Goal: Communication & Community: Participate in discussion

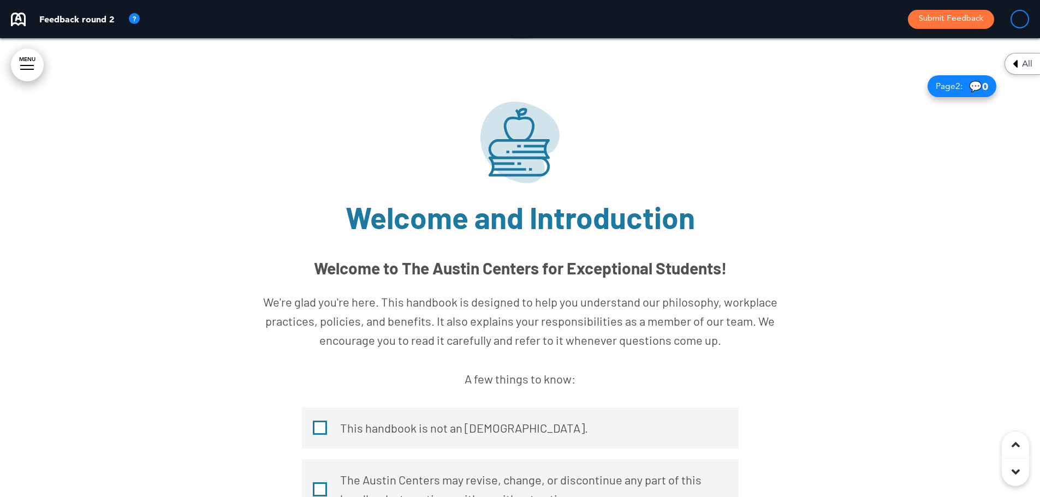
click at [520, 144] on img at bounding box center [519, 143] width 79 height 82
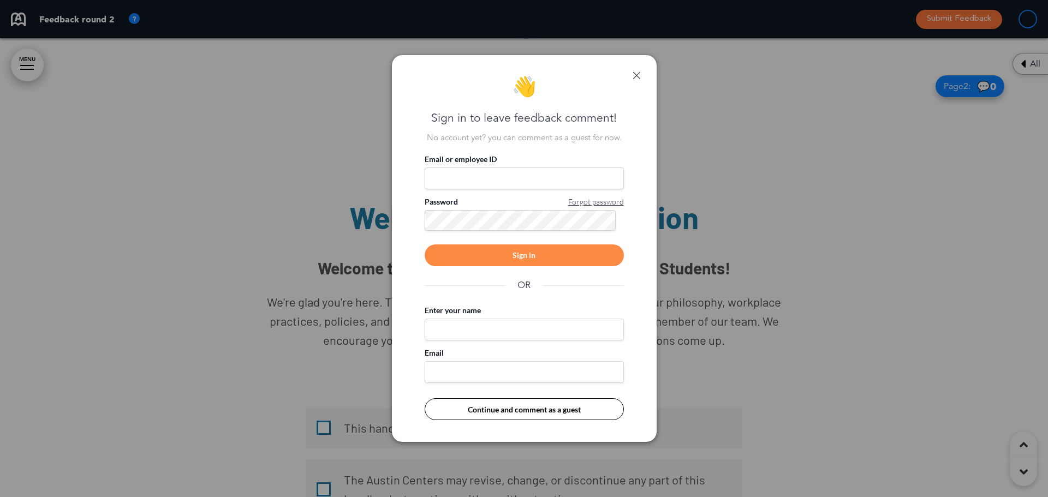
click at [551, 254] on div "Sign in" at bounding box center [524, 256] width 199 height 22
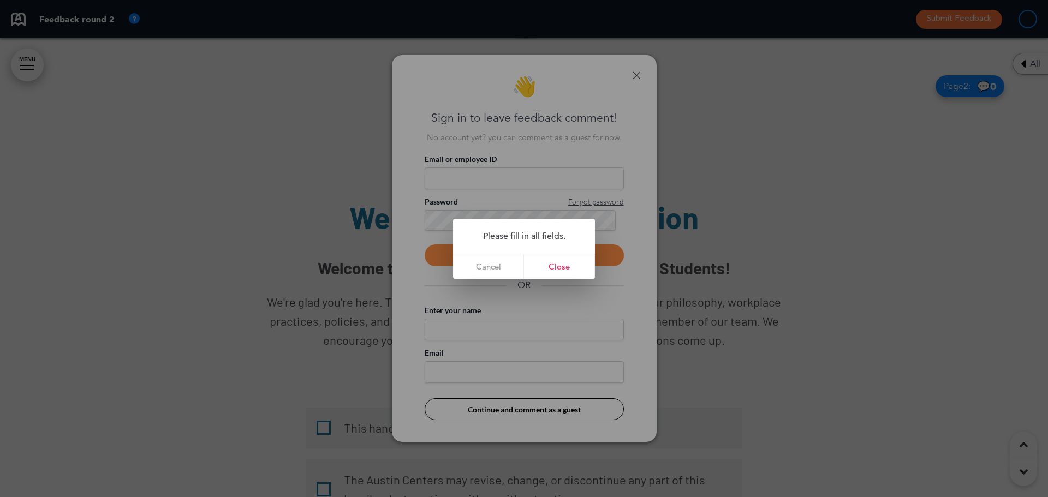
click at [487, 160] on div at bounding box center [524, 248] width 1048 height 497
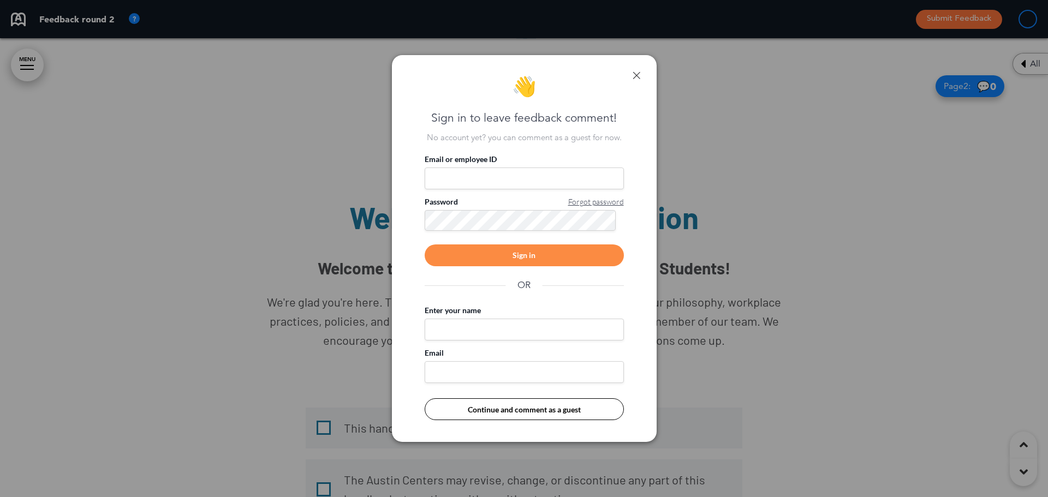
click at [477, 176] on input "Email or employee ID" at bounding box center [524, 179] width 199 height 22
click at [476, 172] on input "Email or employee ID" at bounding box center [524, 179] width 199 height 22
type input "**********"
click at [553, 266] on div "Sign in" at bounding box center [524, 256] width 199 height 22
click at [553, 263] on div "Sign in" at bounding box center [524, 256] width 199 height 22
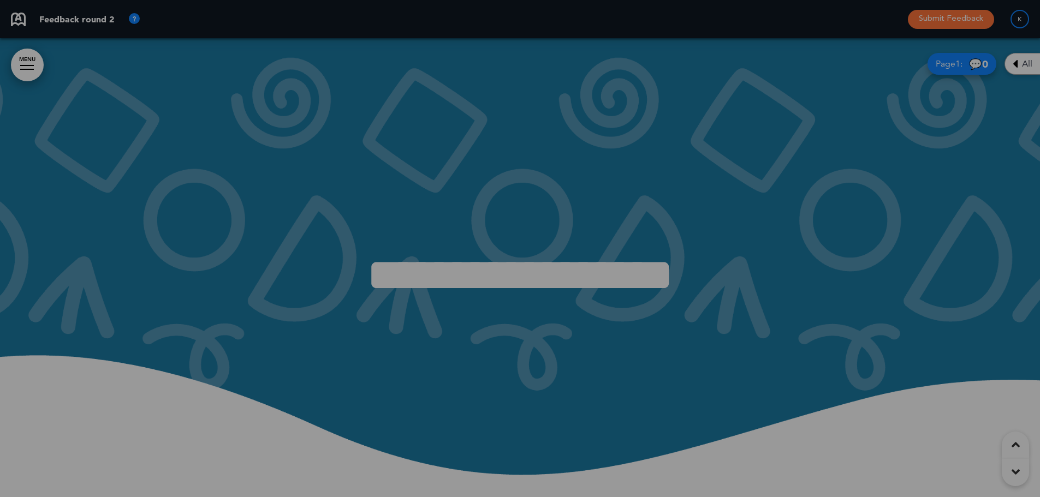
scroll to position [437, 0]
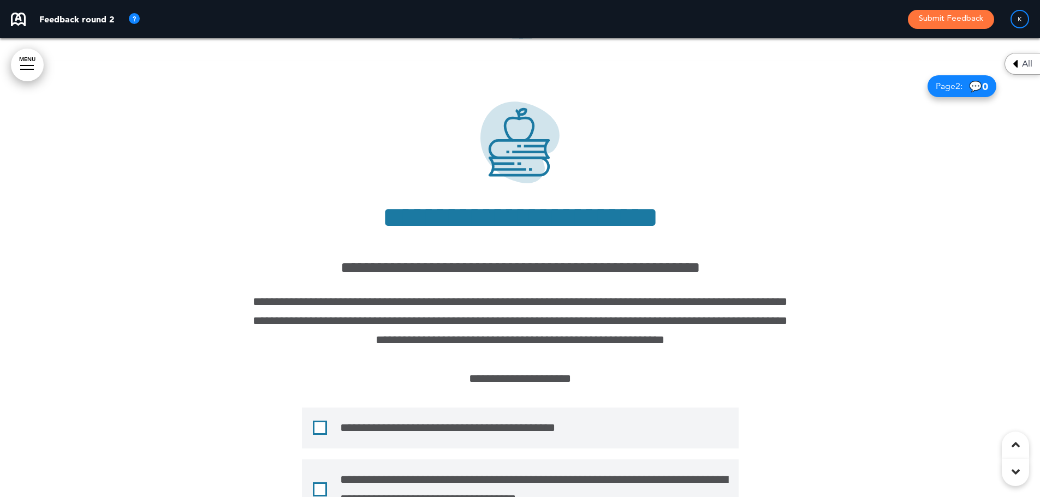
click at [530, 412] on div "**********" at bounding box center [520, 428] width 437 height 41
click at [535, 180] on img at bounding box center [519, 143] width 79 height 82
click at [139, 20] on img at bounding box center [134, 19] width 13 height 13
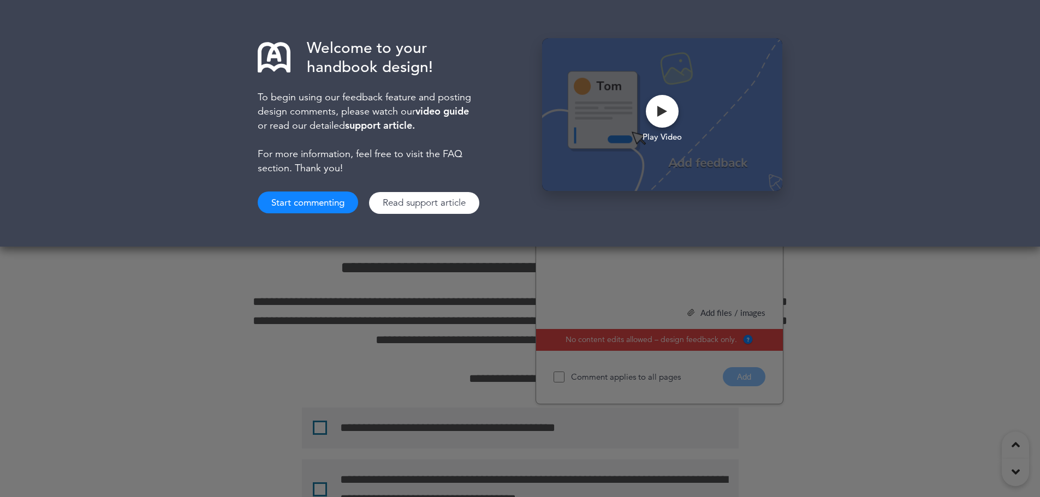
click at [487, 263] on h6 "**********" at bounding box center [520, 268] width 546 height 16
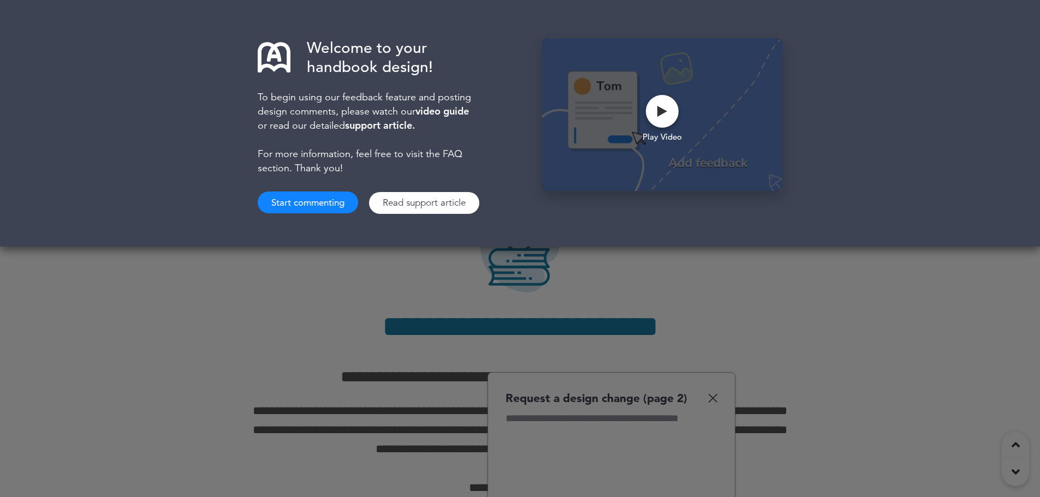
scroll to position [0, 0]
click at [312, 204] on button "Start commenting" at bounding box center [308, 203] width 100 height 22
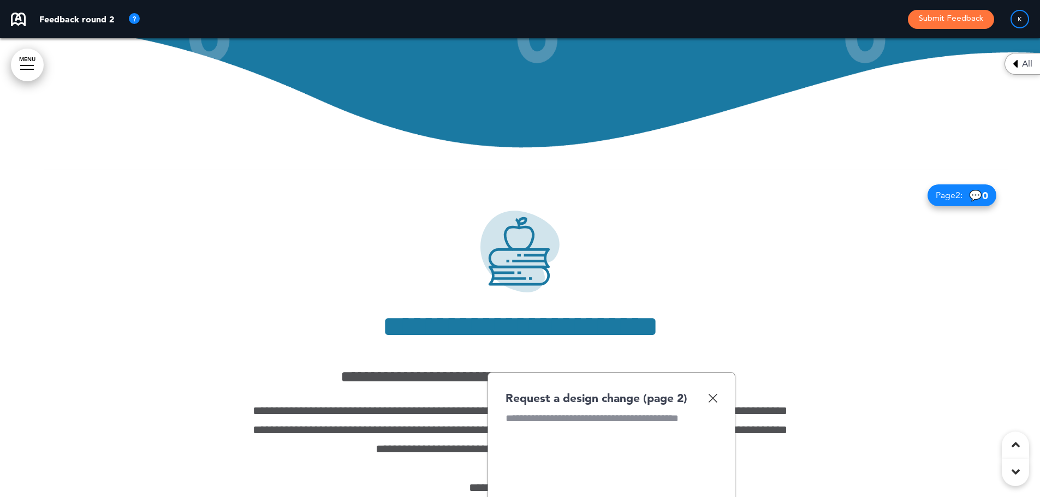
click at [515, 239] on img at bounding box center [519, 252] width 79 height 82
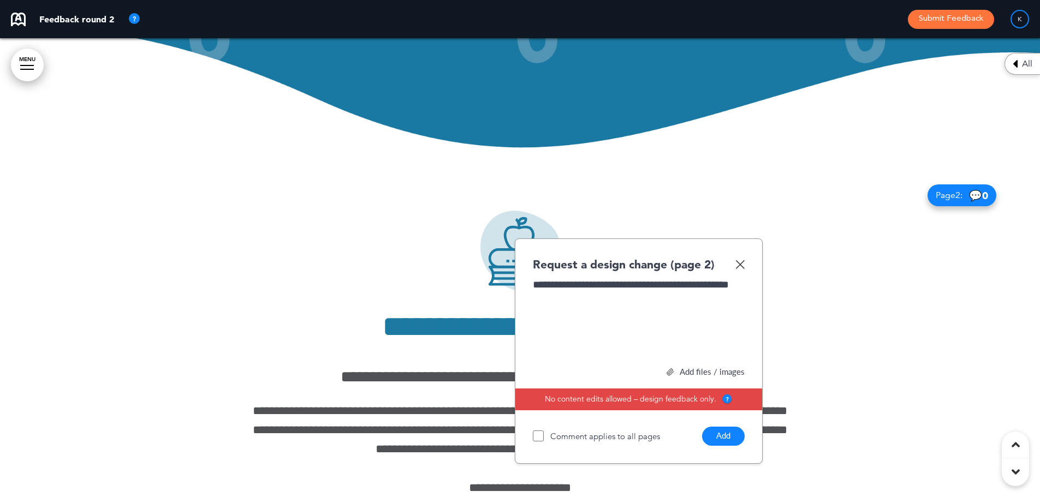
click at [720, 436] on button "Add" at bounding box center [723, 436] width 43 height 19
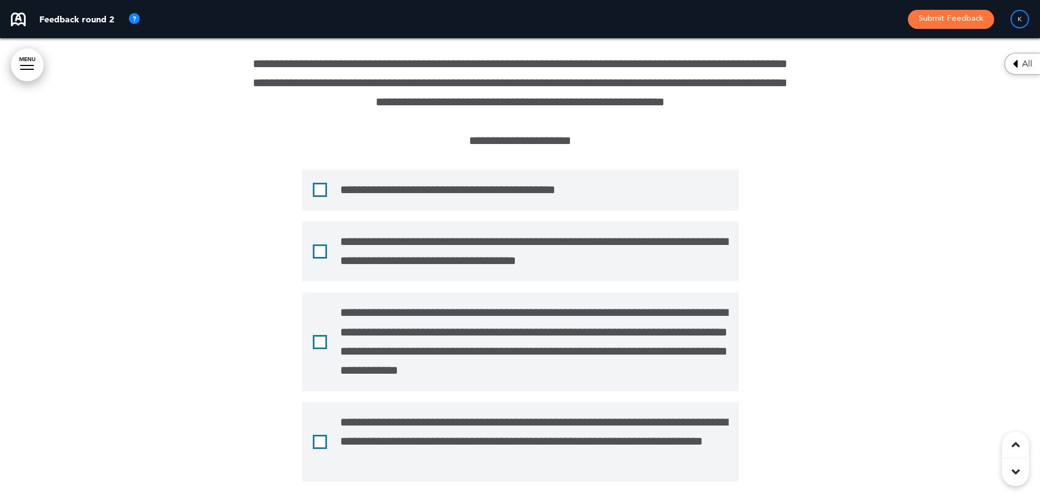
scroll to position [709, 0]
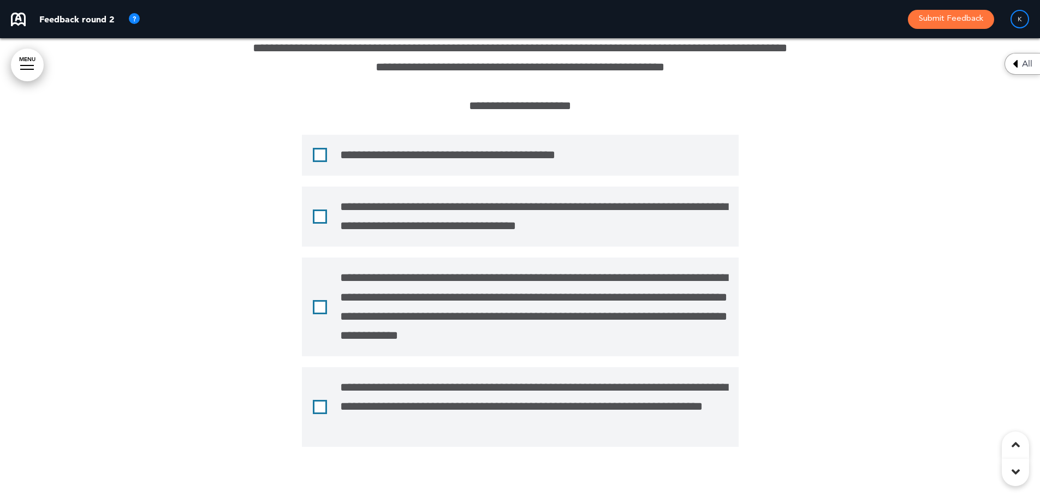
click at [310, 210] on div "**********" at bounding box center [520, 217] width 437 height 60
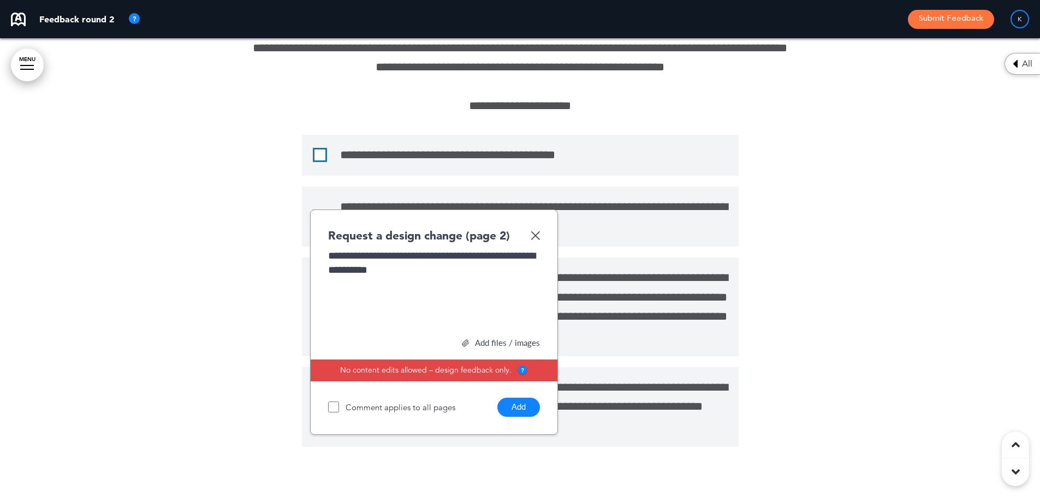
click at [506, 410] on button "Add" at bounding box center [518, 407] width 43 height 19
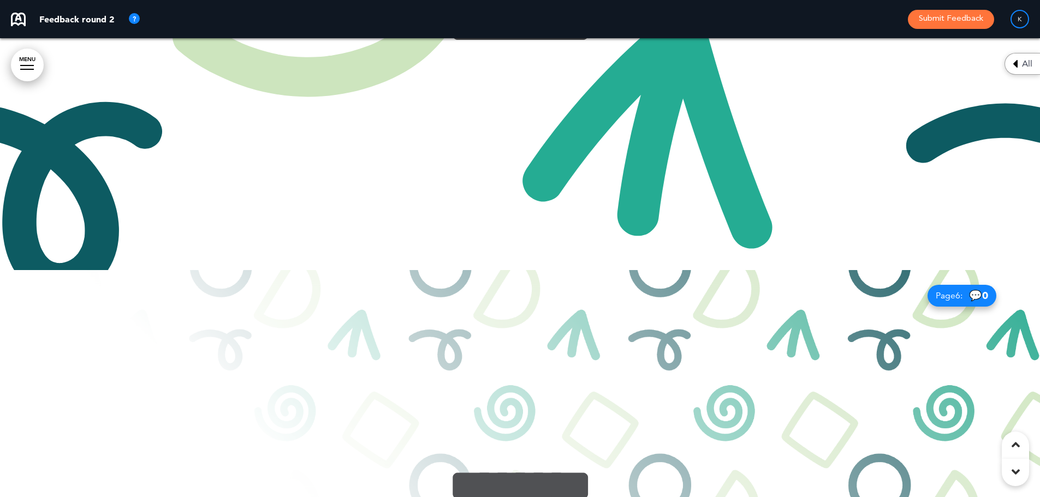
scroll to position [2511, 0]
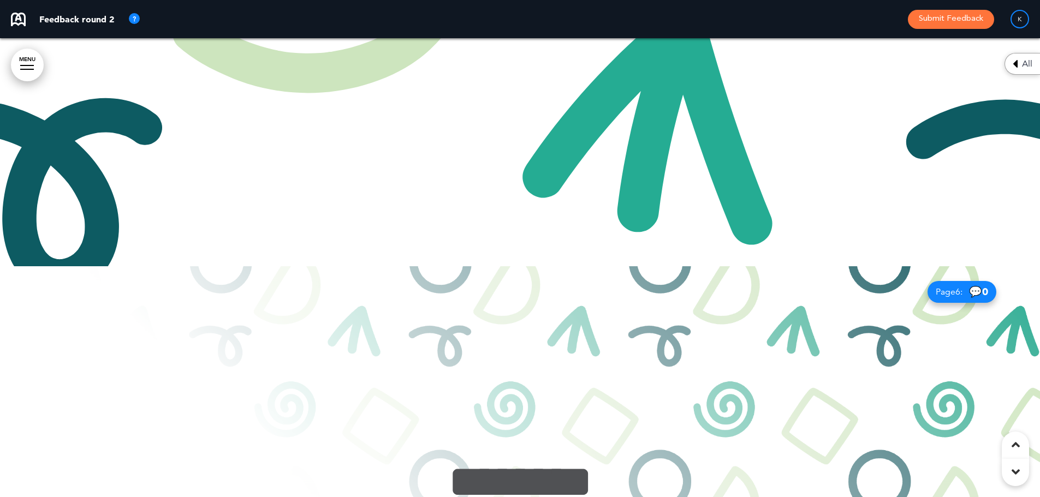
click at [589, 359] on div at bounding box center [520, 495] width 1040 height 459
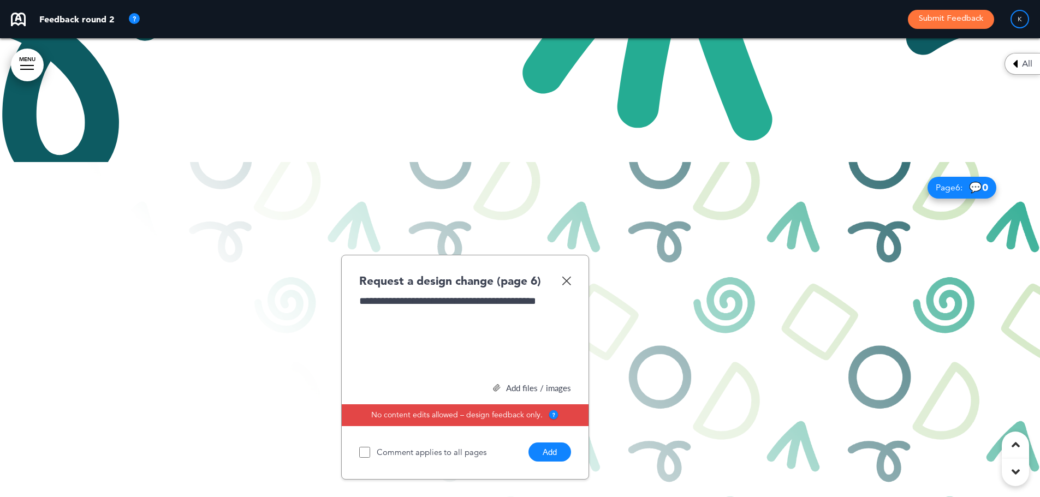
scroll to position [2620, 0]
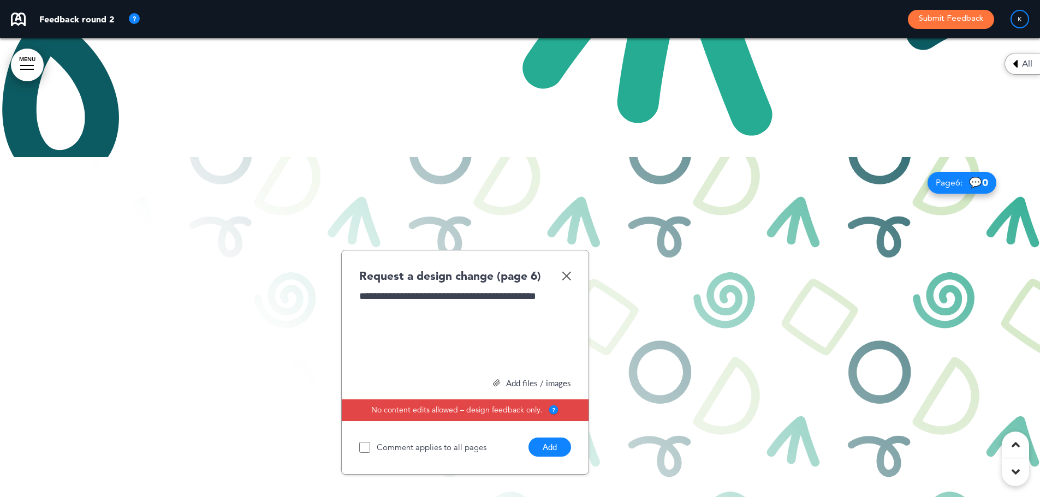
click at [548, 445] on button "Add" at bounding box center [549, 447] width 43 height 19
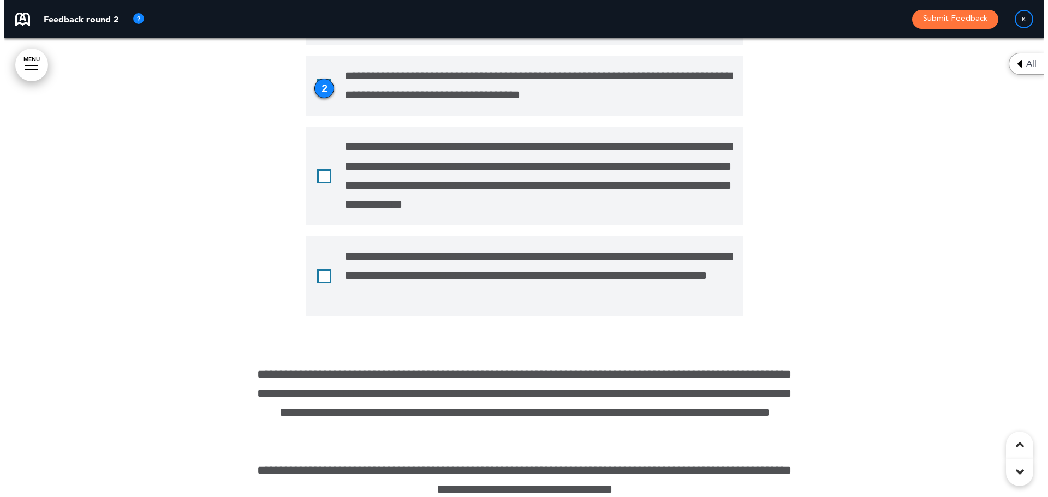
scroll to position [1037, 0]
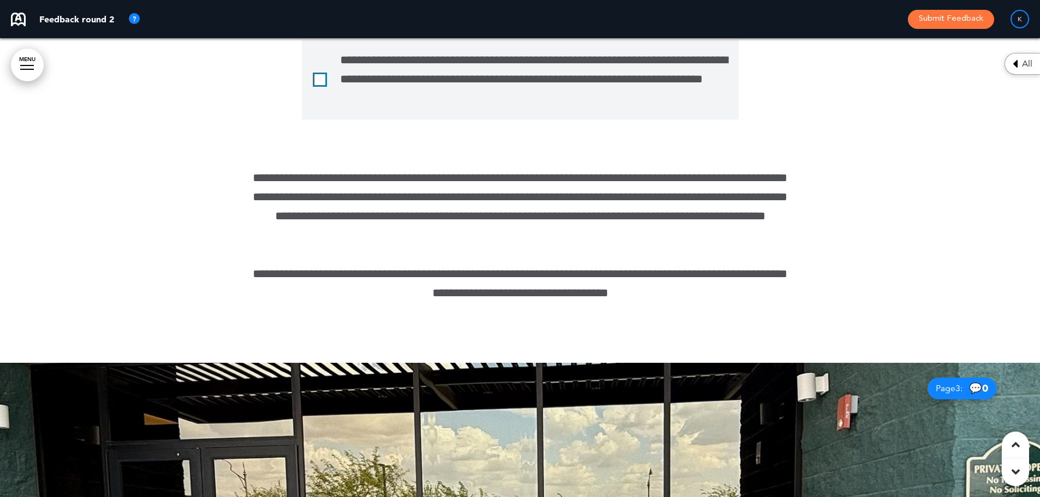
click at [16, 58] on link "MENU" at bounding box center [27, 65] width 33 height 33
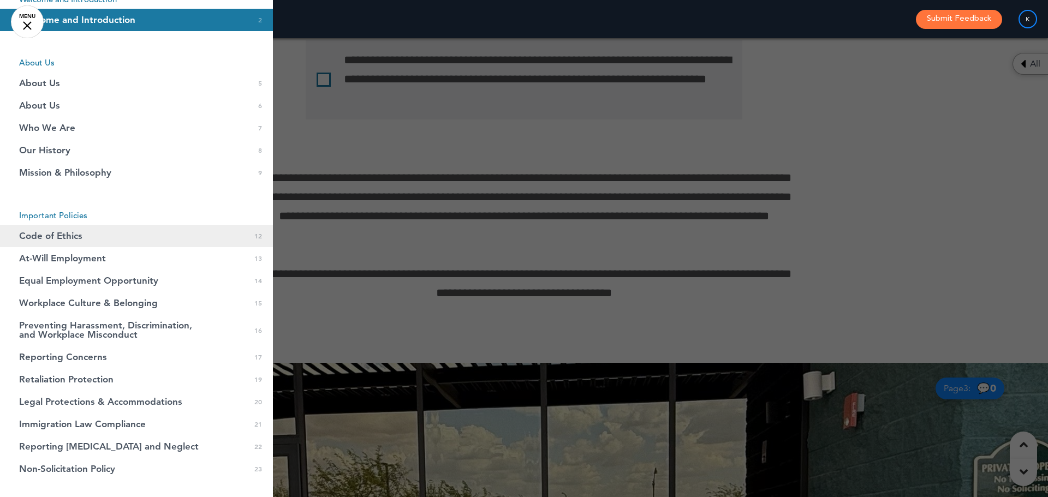
scroll to position [0, 0]
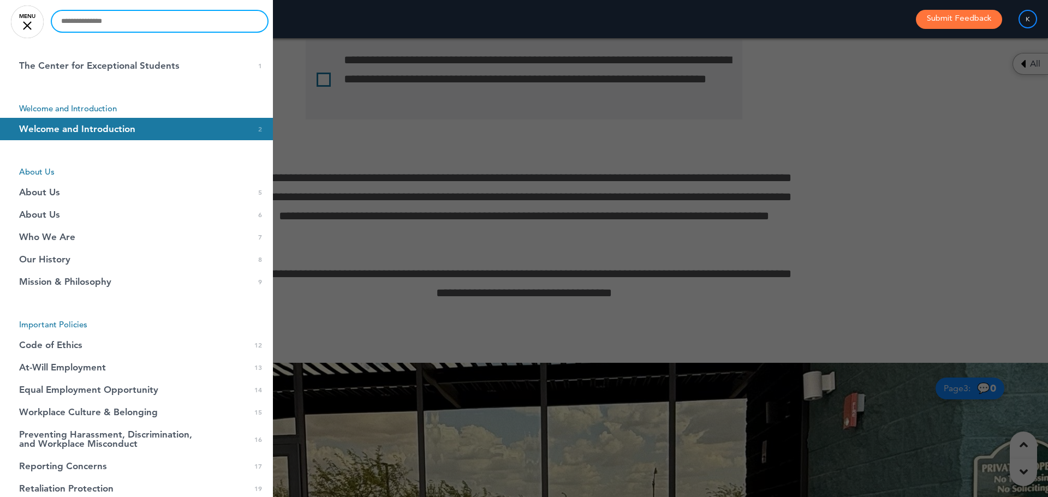
click at [111, 27] on input "text" at bounding box center [160, 21] width 216 height 21
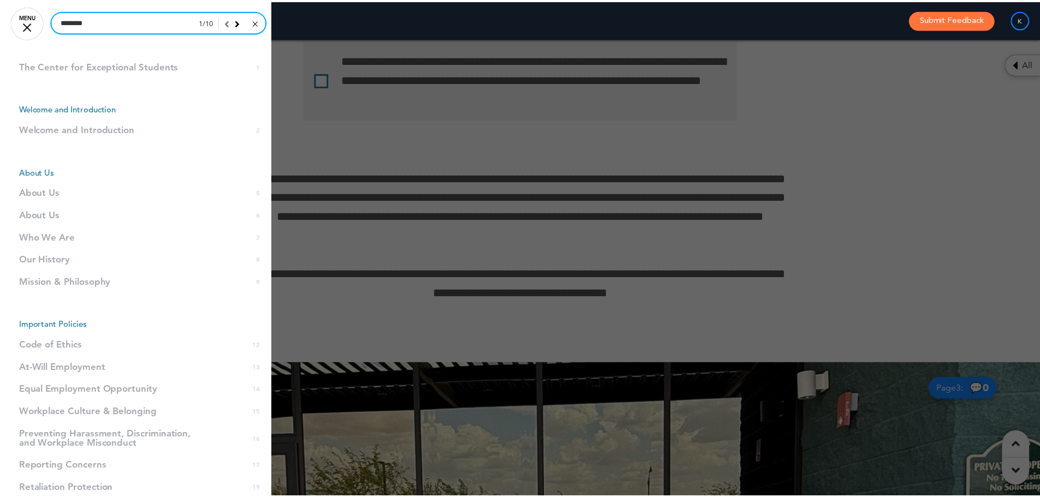
scroll to position [11551, 0]
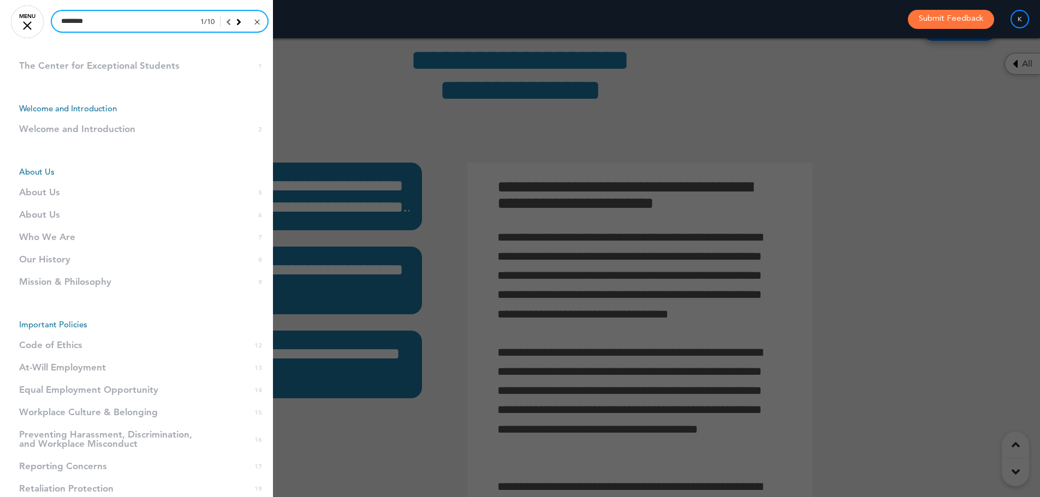
type input "********"
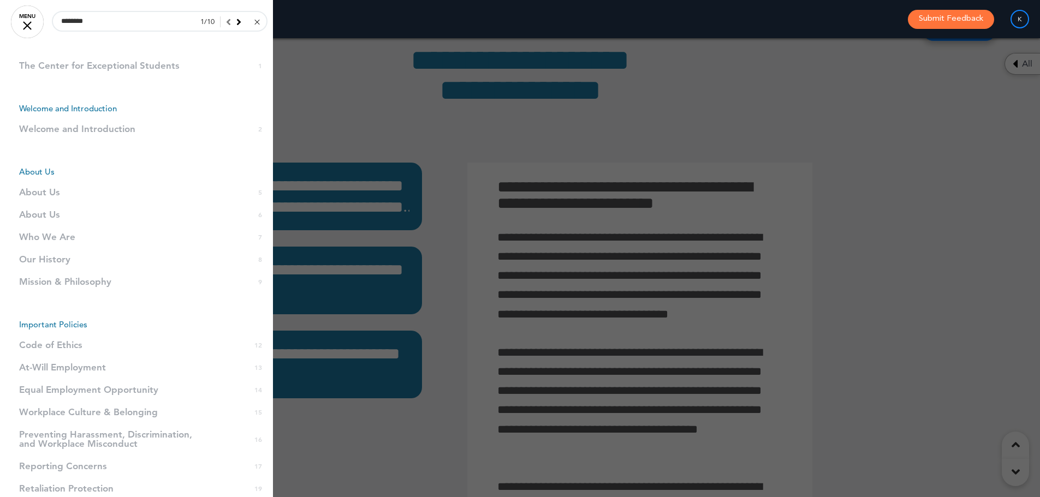
click at [235, 23] on div "1 / 10" at bounding box center [230, 22] width 74 height 22
click at [233, 23] on div "1 / 10" at bounding box center [230, 22] width 74 height 22
click at [236, 22] on icon at bounding box center [238, 22] width 5 height 10
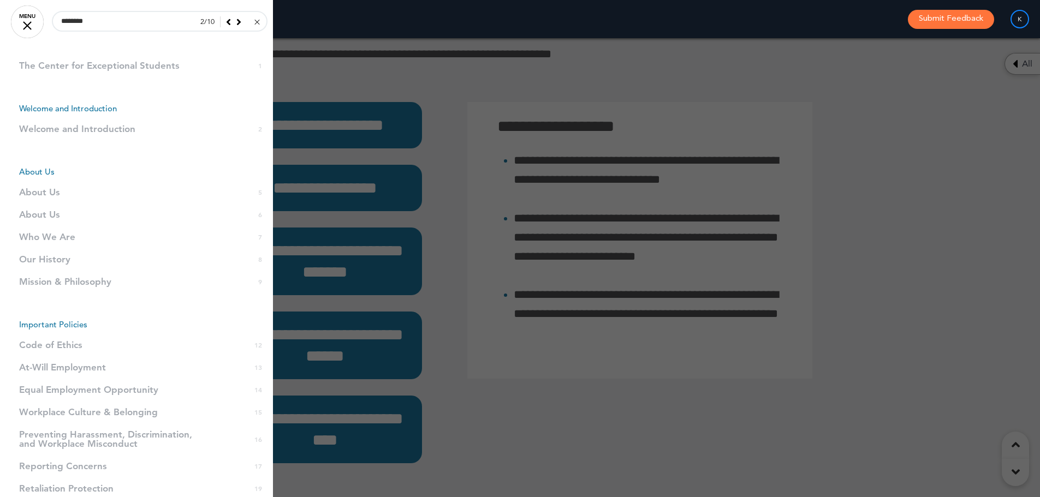
click at [236, 22] on icon at bounding box center [238, 22] width 5 height 10
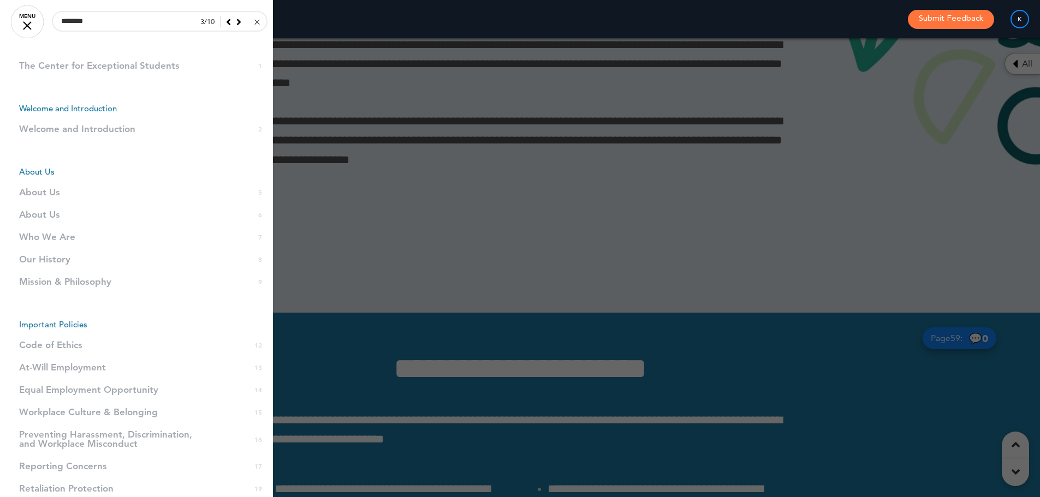
scroll to position [35314, 0]
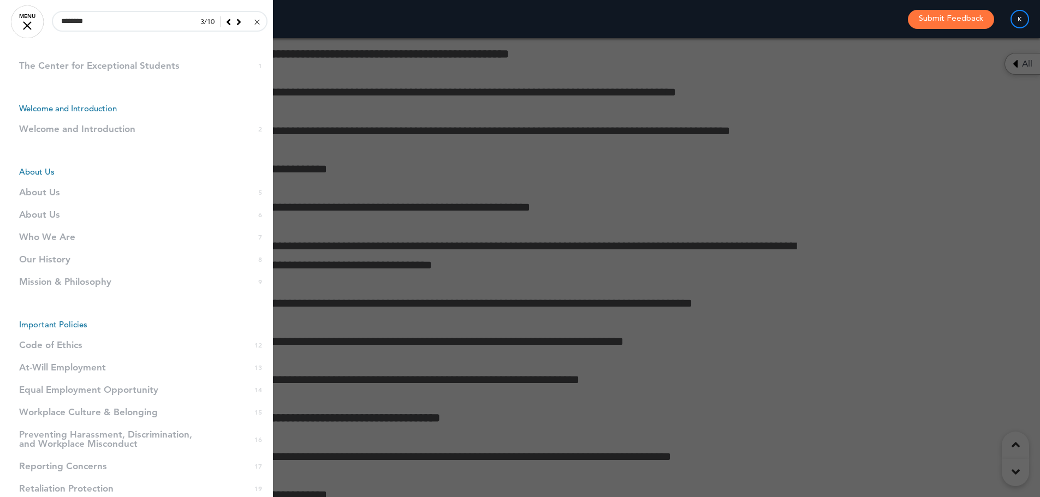
click at [252, 25] on link at bounding box center [256, 21] width 8 height 11
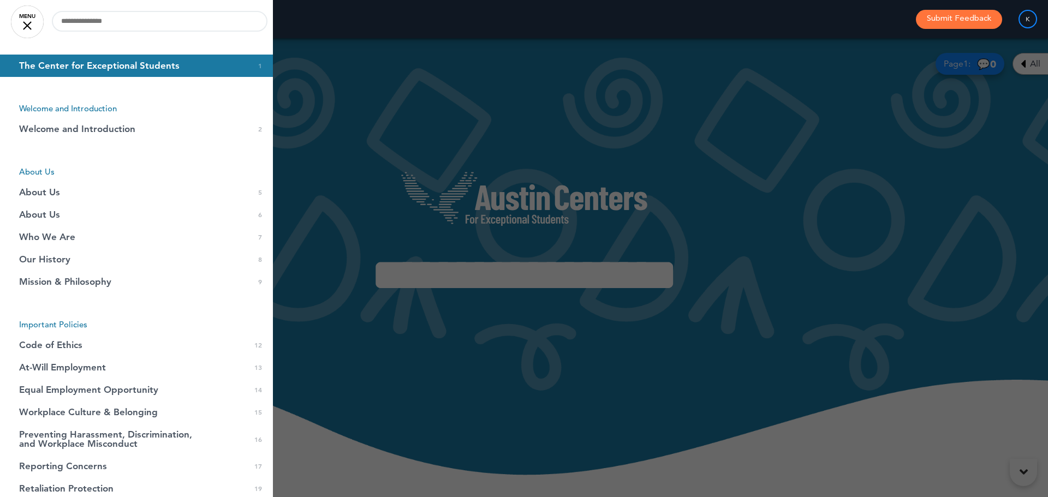
click at [25, 26] on link "MENU" at bounding box center [27, 21] width 33 height 33
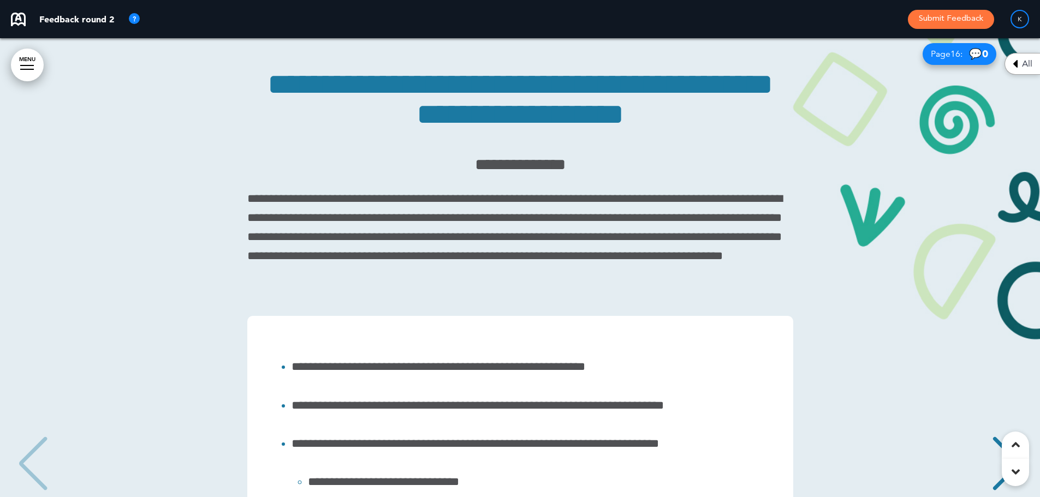
scroll to position [9169, 0]
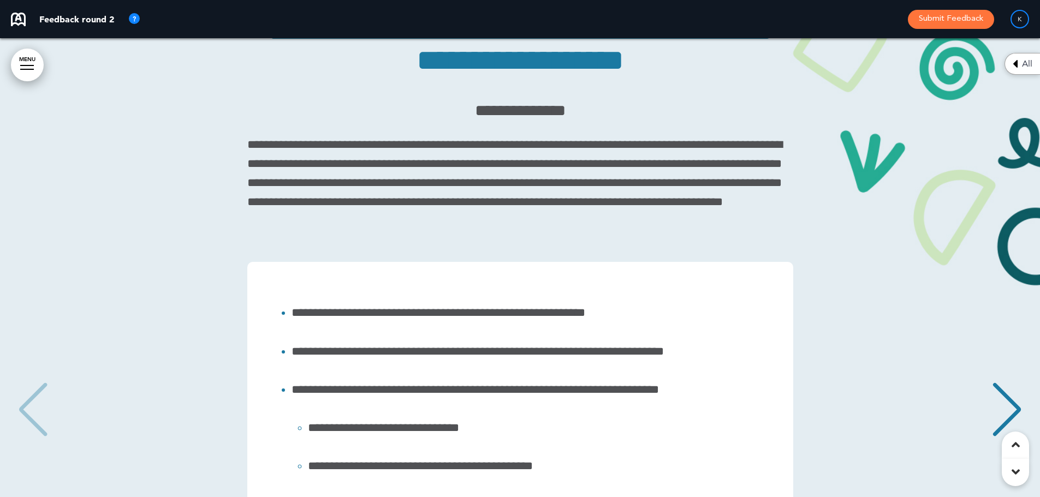
click at [1004, 402] on div "Next slide" at bounding box center [1006, 410] width 33 height 55
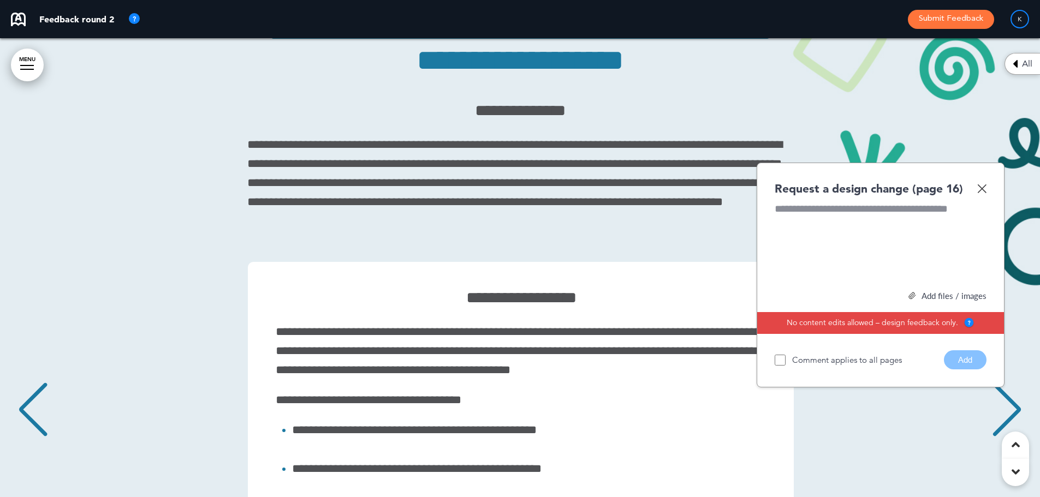
scroll to position [0, 1023]
click at [983, 193] on img at bounding box center [981, 188] width 9 height 9
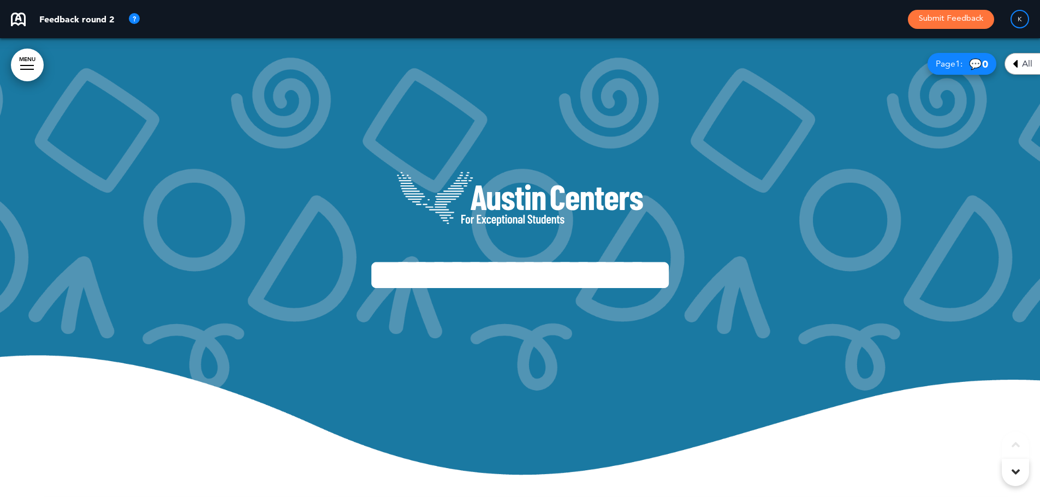
scroll to position [382, 0]
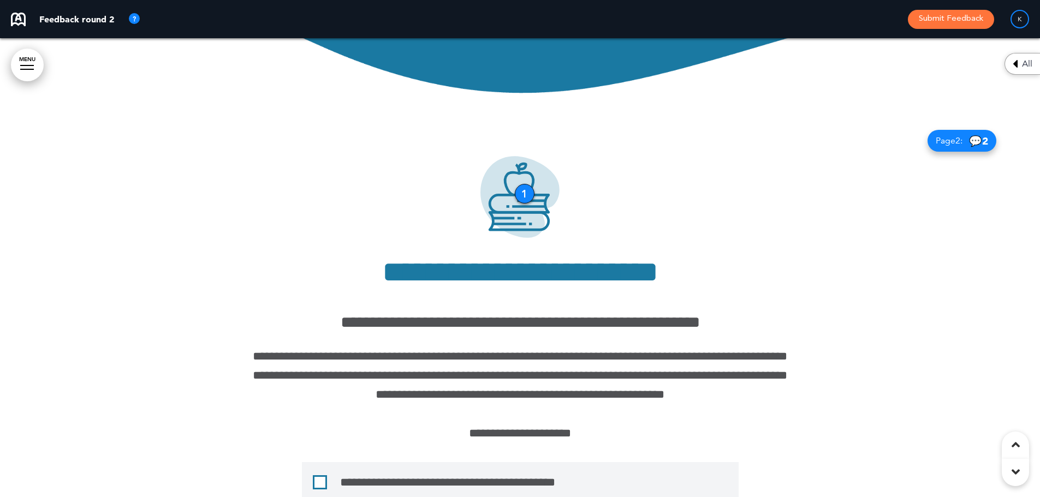
click at [526, 192] on div "1" at bounding box center [525, 194] width 20 height 20
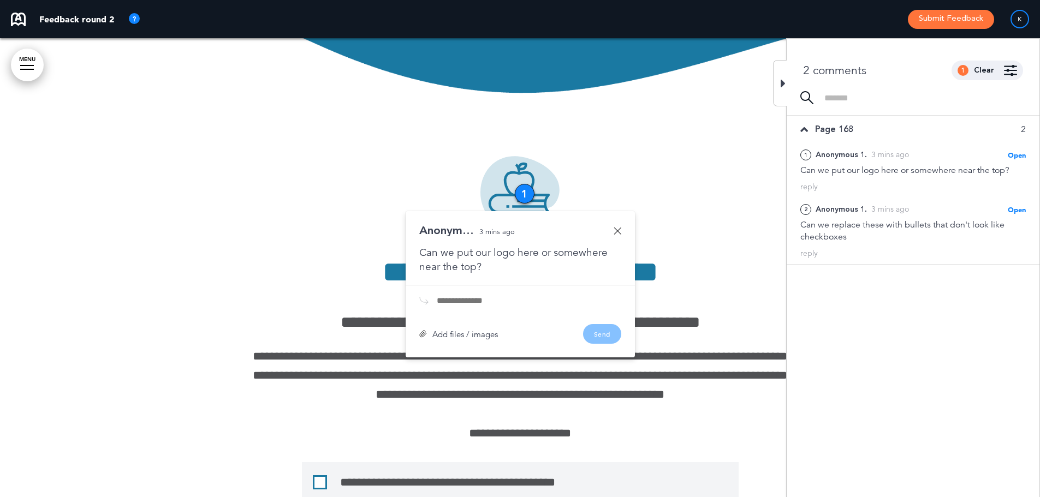
click at [497, 300] on input "text" at bounding box center [529, 300] width 184 height 9
type input "**********"
click at [593, 332] on button "Send" at bounding box center [602, 334] width 38 height 20
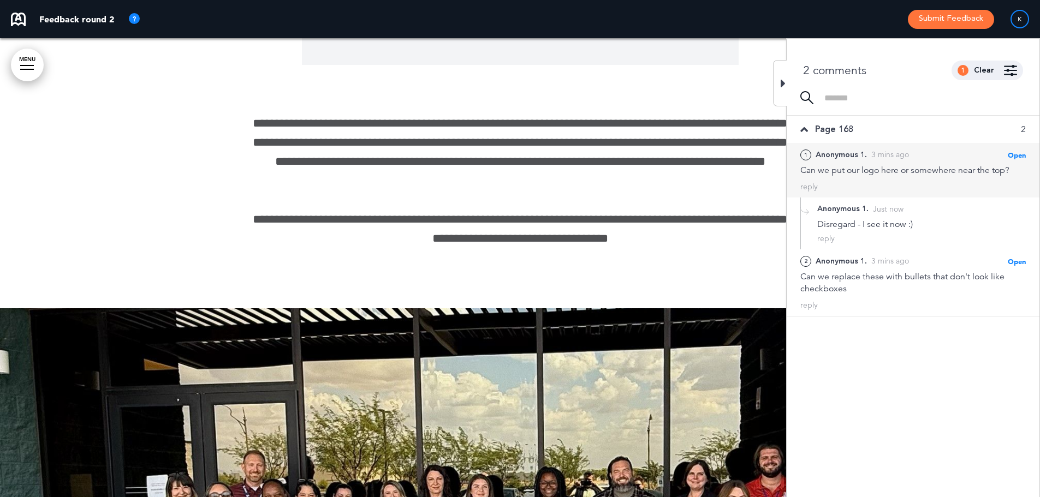
scroll to position [1364, 0]
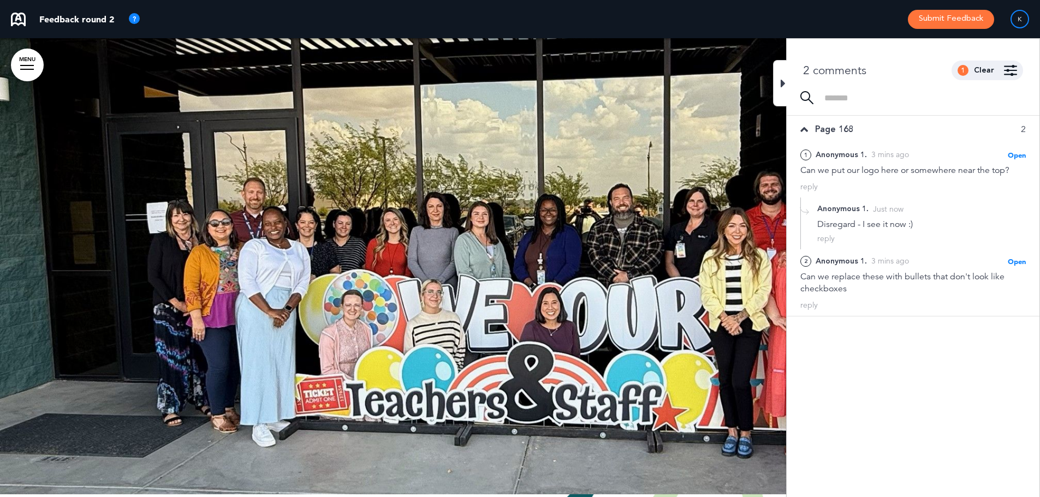
click at [770, 77] on div at bounding box center [520, 264] width 1040 height 459
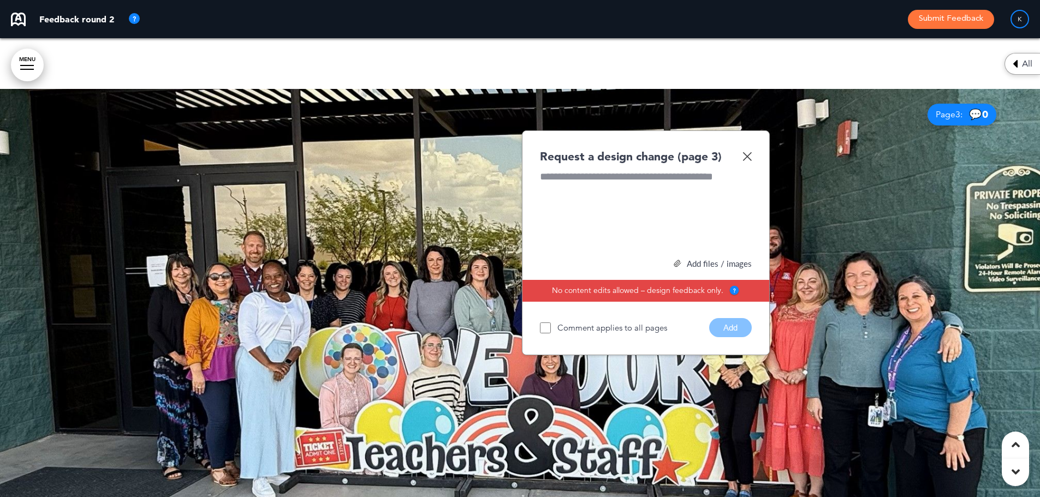
scroll to position [1310, 0]
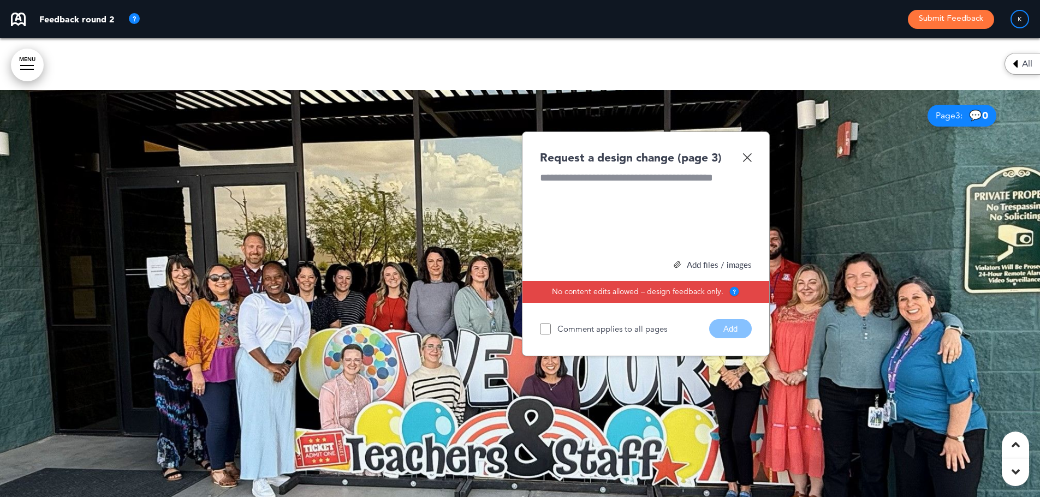
click at [749, 159] on img at bounding box center [746, 157] width 9 height 9
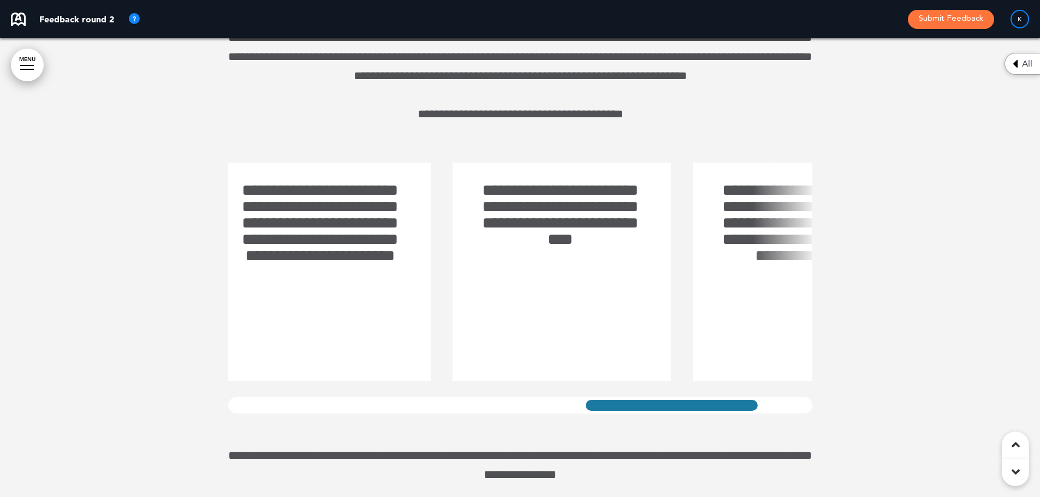
scroll to position [0, 1315]
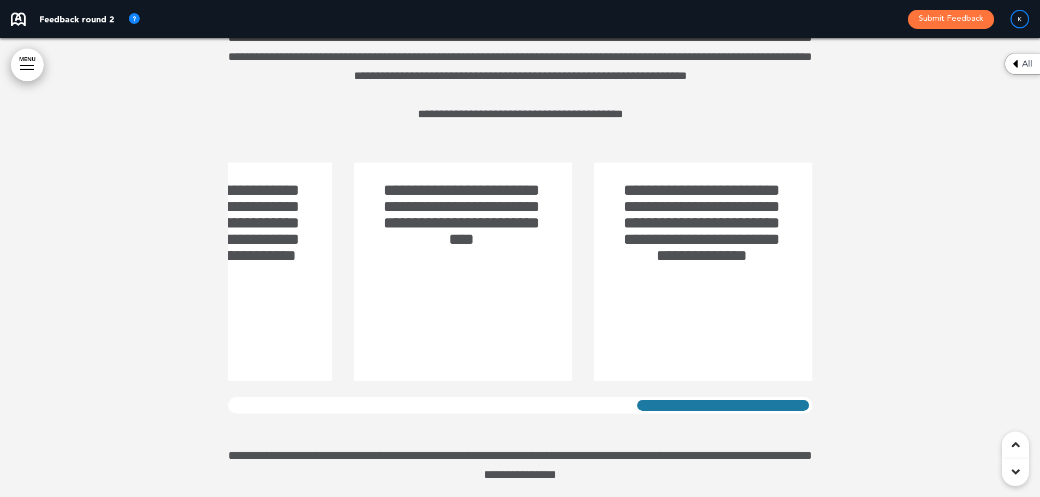
click at [837, 419] on div "**********" at bounding box center [520, 183] width 1040 height 723
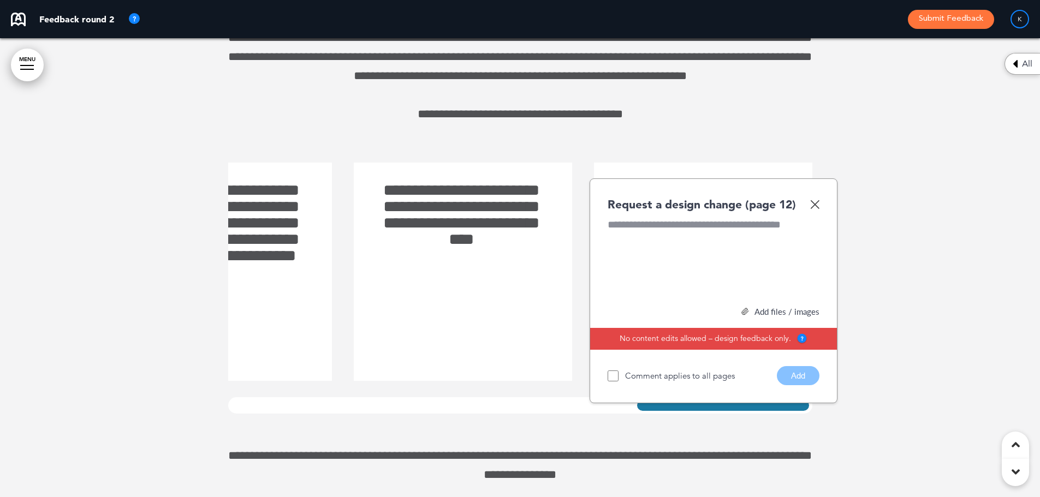
scroll to position [7259, 0]
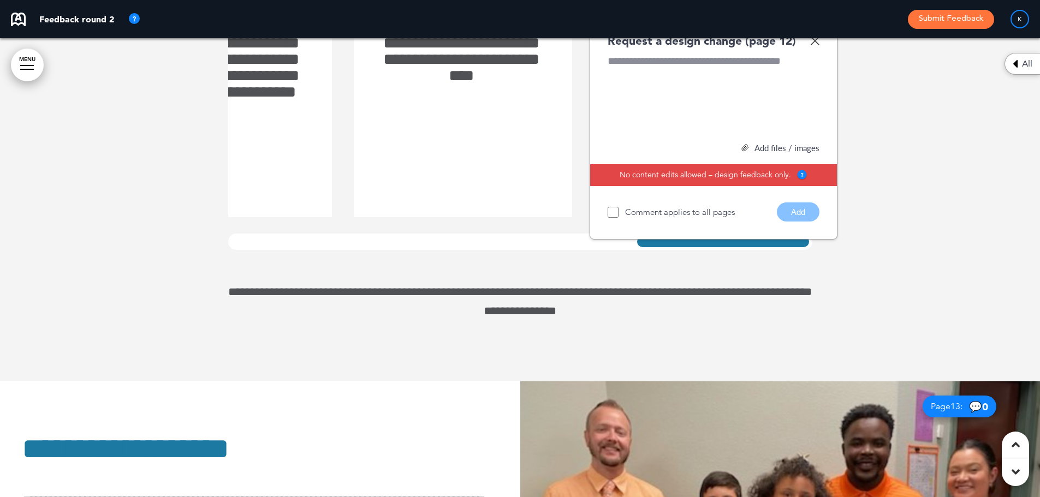
click at [818, 45] on img at bounding box center [814, 40] width 9 height 9
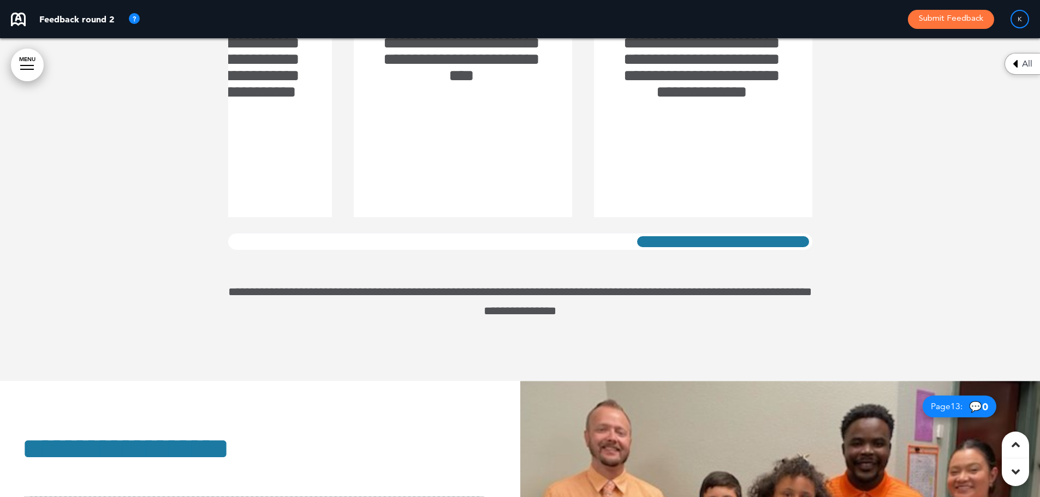
scroll to position [7422, 0]
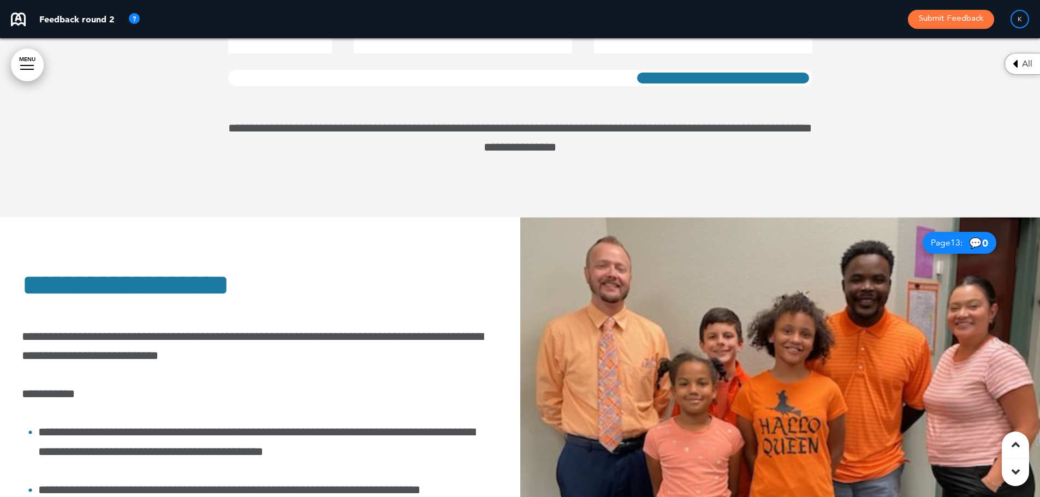
click at [517, 153] on p "**********" at bounding box center [520, 129] width 584 height 58
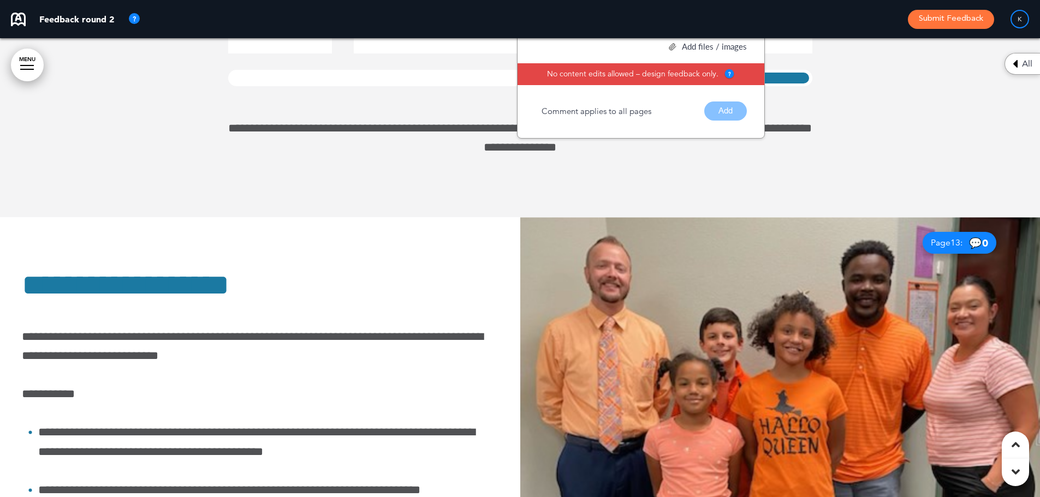
scroll to position [7149, 0]
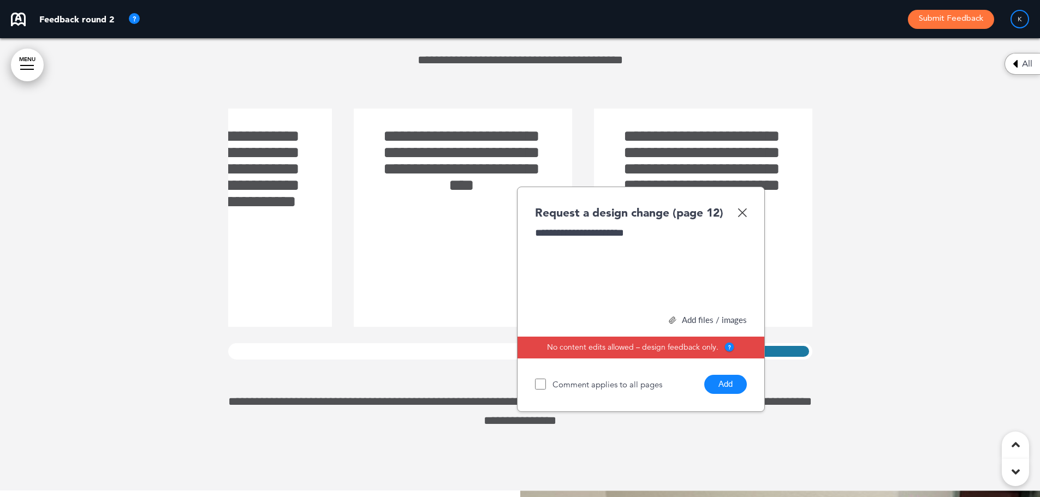
click at [621, 246] on div "**********" at bounding box center [641, 267] width 212 height 82
click at [618, 255] on div "**********" at bounding box center [641, 267] width 212 height 82
click at [724, 394] on button "Add" at bounding box center [725, 384] width 43 height 19
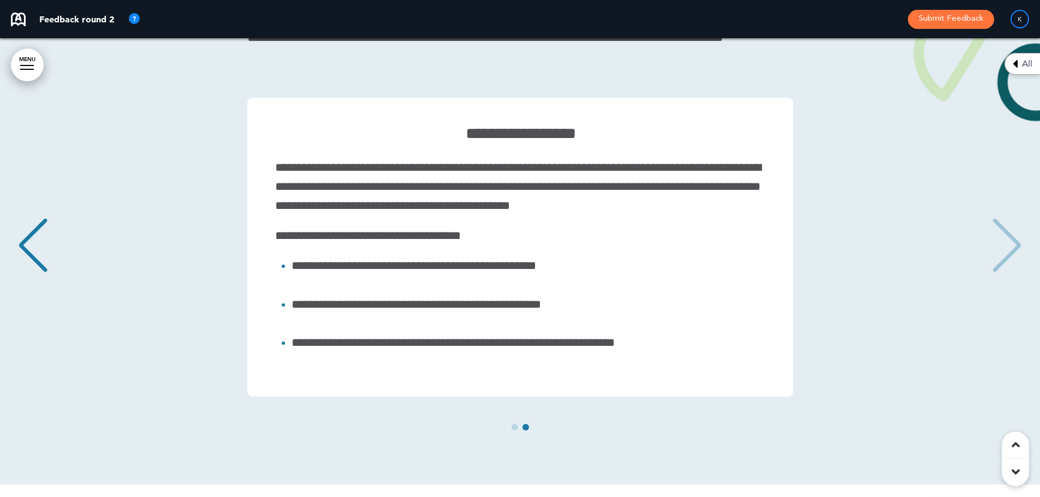
scroll to position [9332, 0]
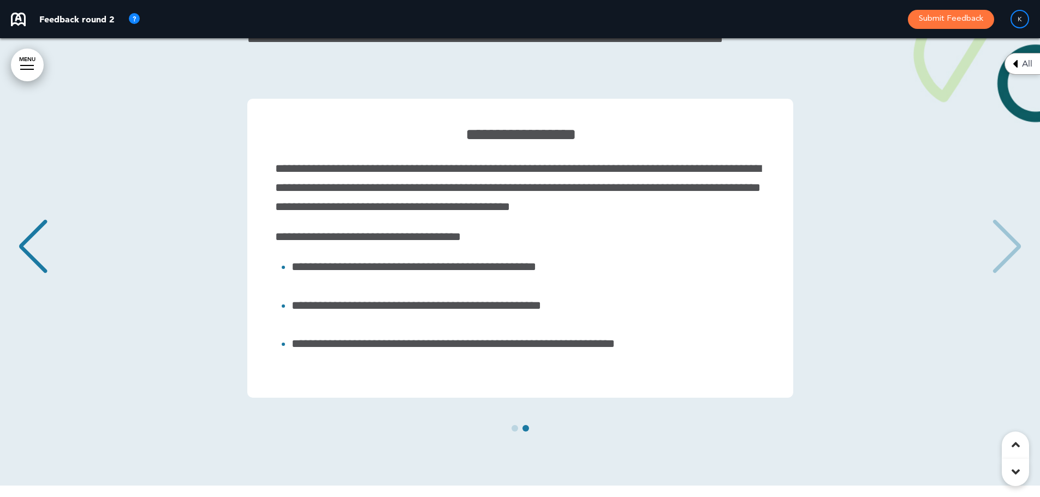
click at [1005, 247] on div "**********" at bounding box center [520, 248] width 1018 height 299
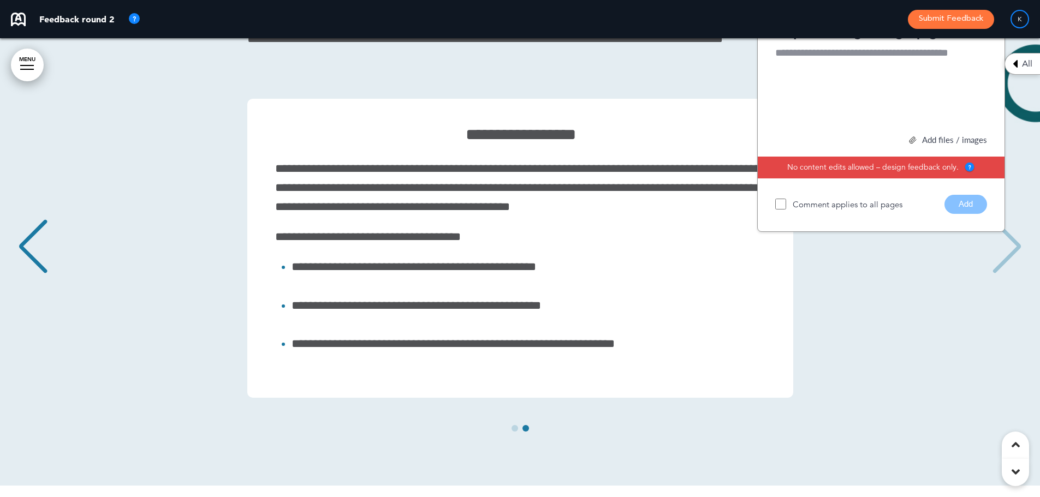
click at [28, 265] on div "Previous slide" at bounding box center [32, 246] width 33 height 55
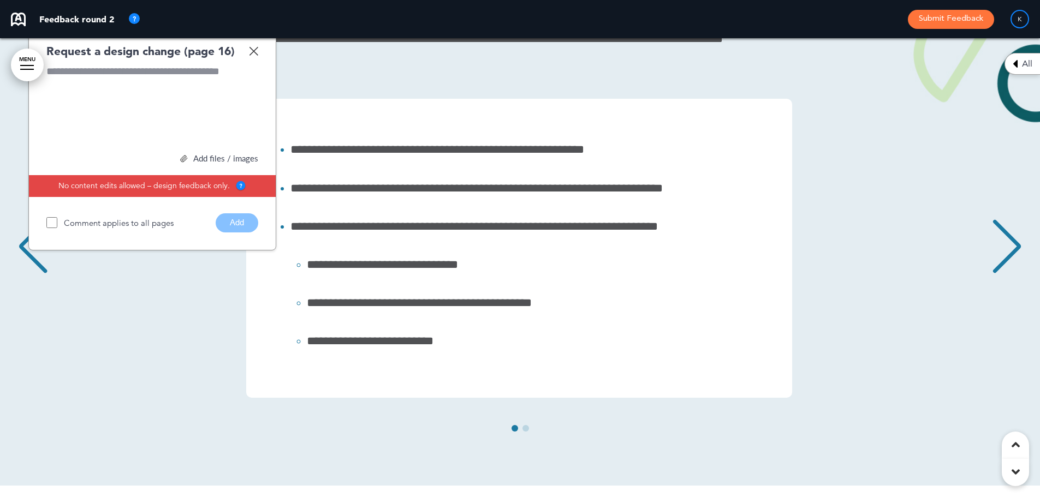
scroll to position [0, 0]
click at [255, 56] on img at bounding box center [253, 50] width 9 height 9
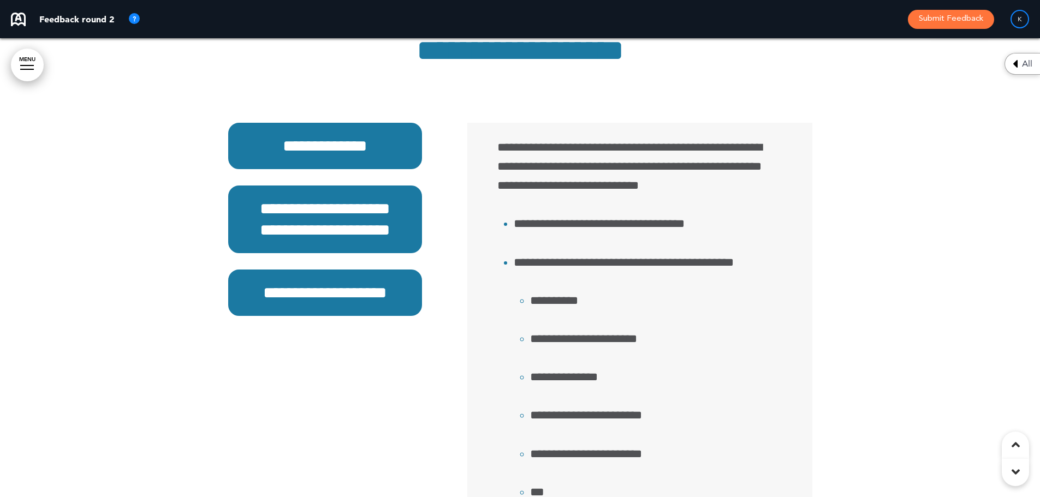
scroll to position [50, 0]
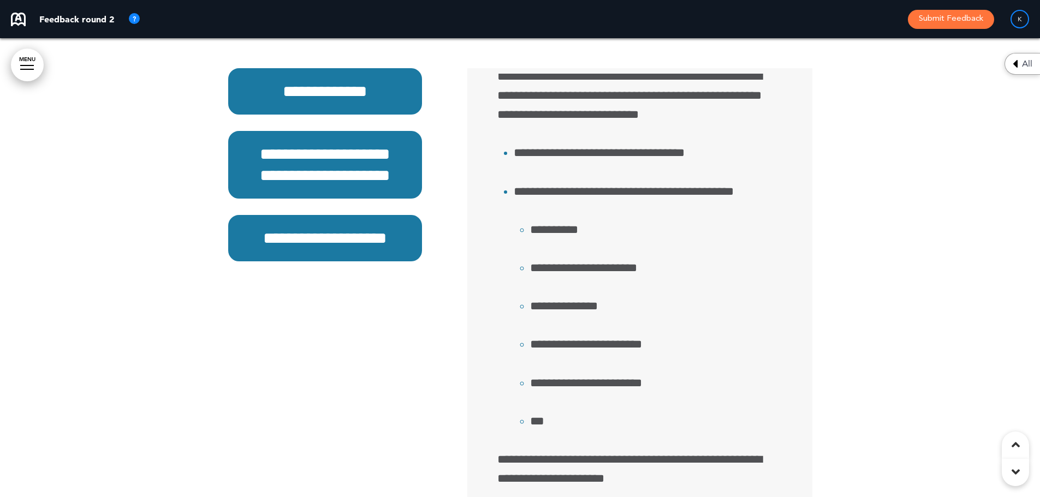
click at [293, 183] on h6 "**********" at bounding box center [325, 165] width 169 height 43
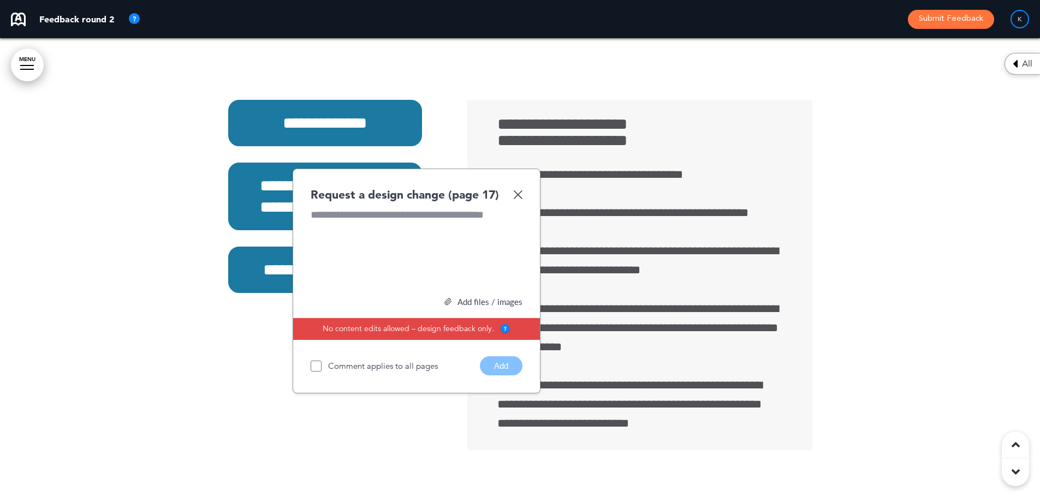
click at [514, 199] on img at bounding box center [517, 194] width 9 height 9
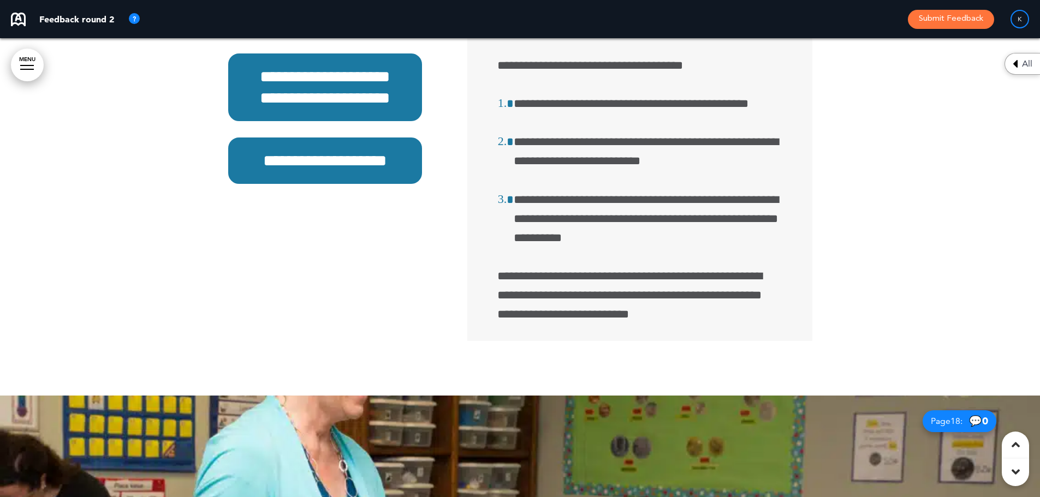
click at [331, 171] on h6 "**********" at bounding box center [325, 160] width 169 height 21
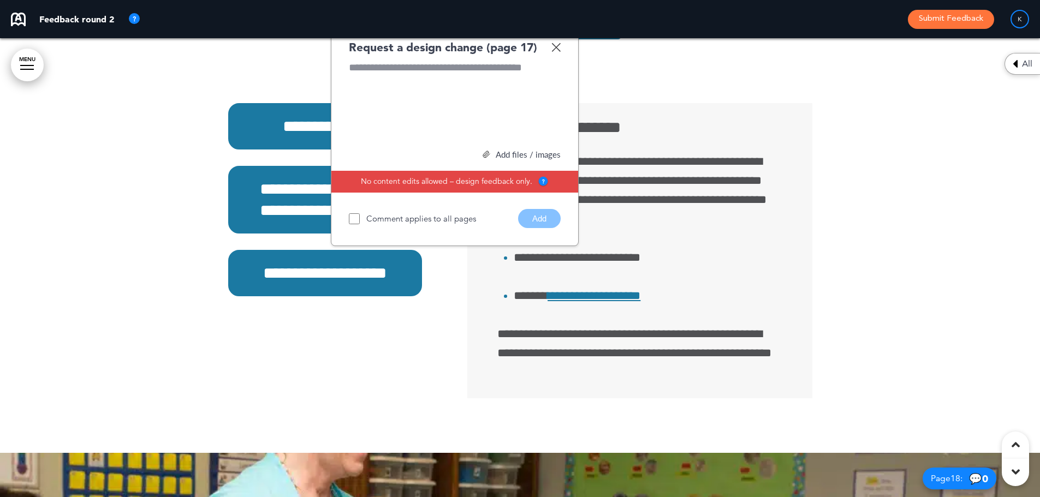
scroll to position [9755, 0]
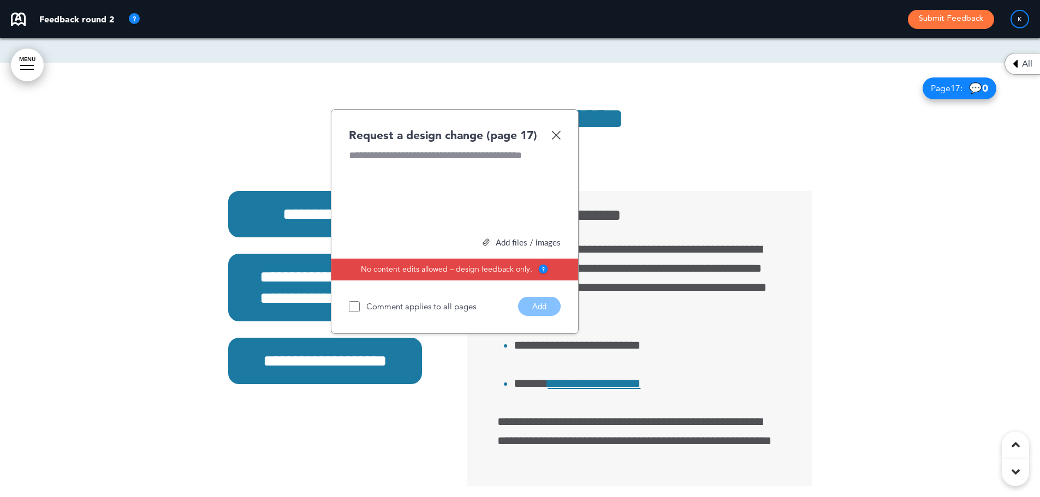
click at [559, 140] on img at bounding box center [555, 134] width 9 height 9
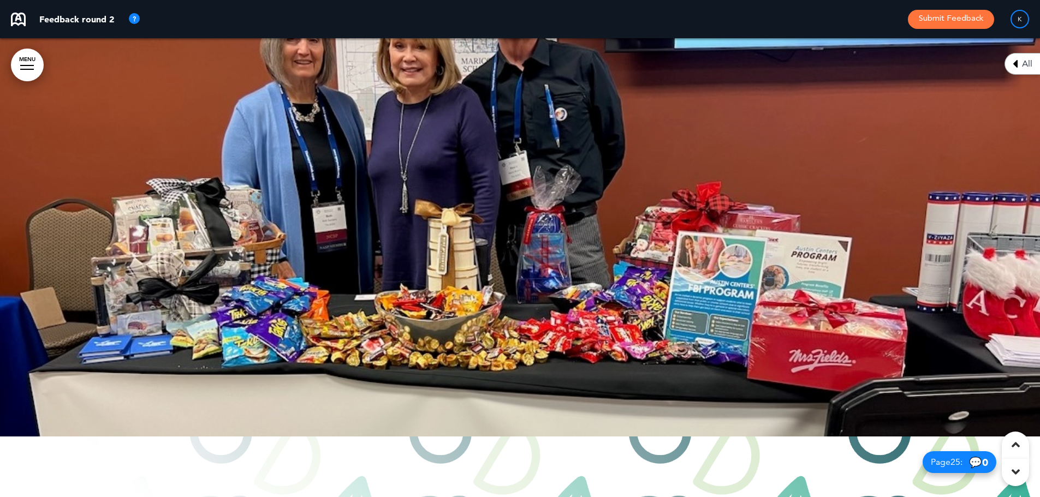
scroll to position [14176, 0]
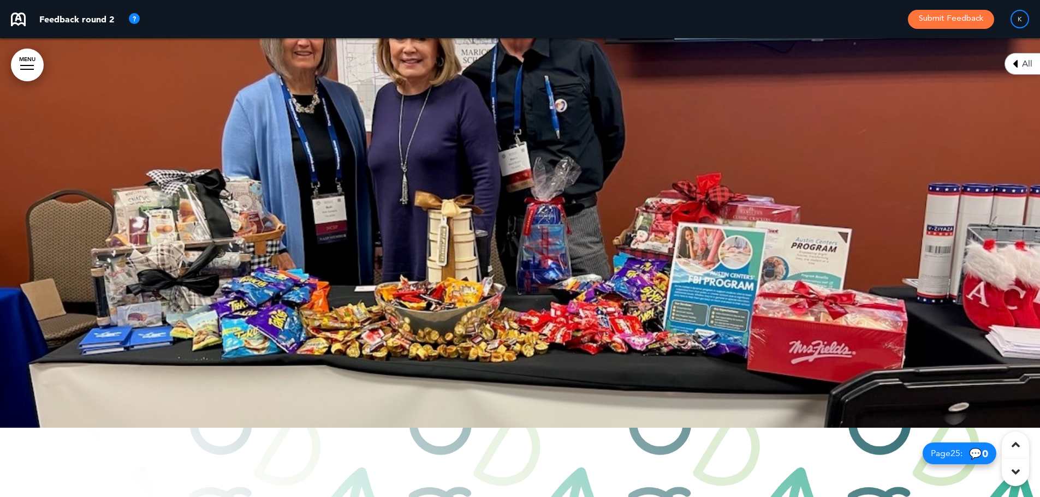
click at [554, 242] on div at bounding box center [520, 198] width 1040 height 459
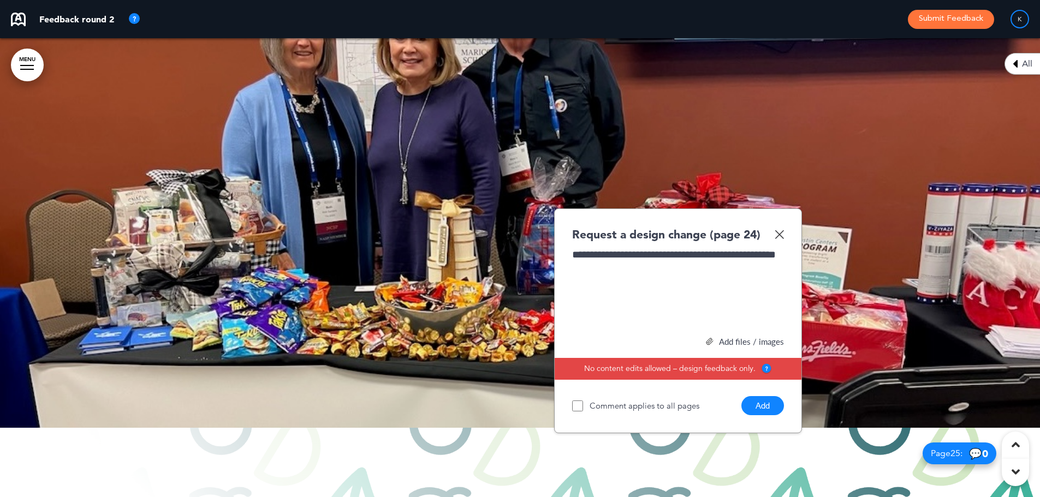
click at [772, 415] on button "Add" at bounding box center [762, 405] width 43 height 19
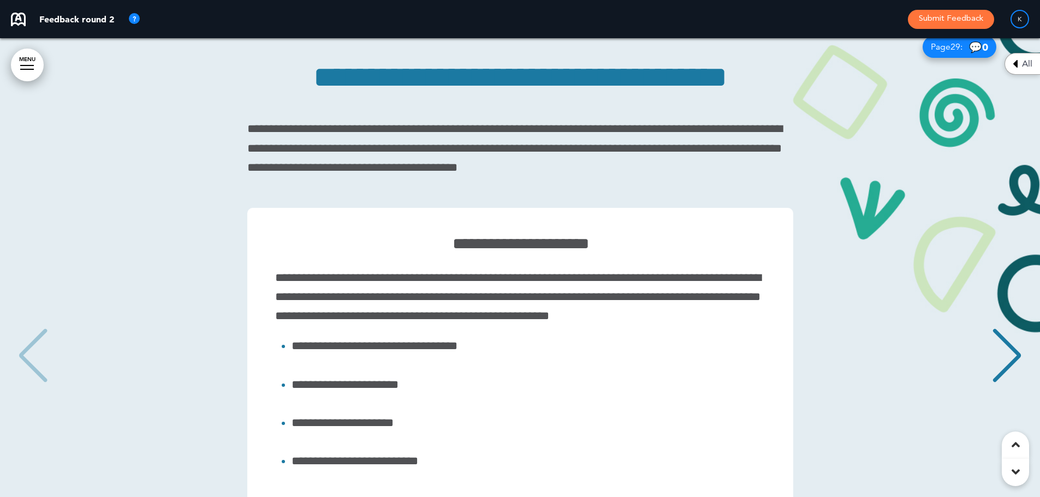
scroll to position [17123, 0]
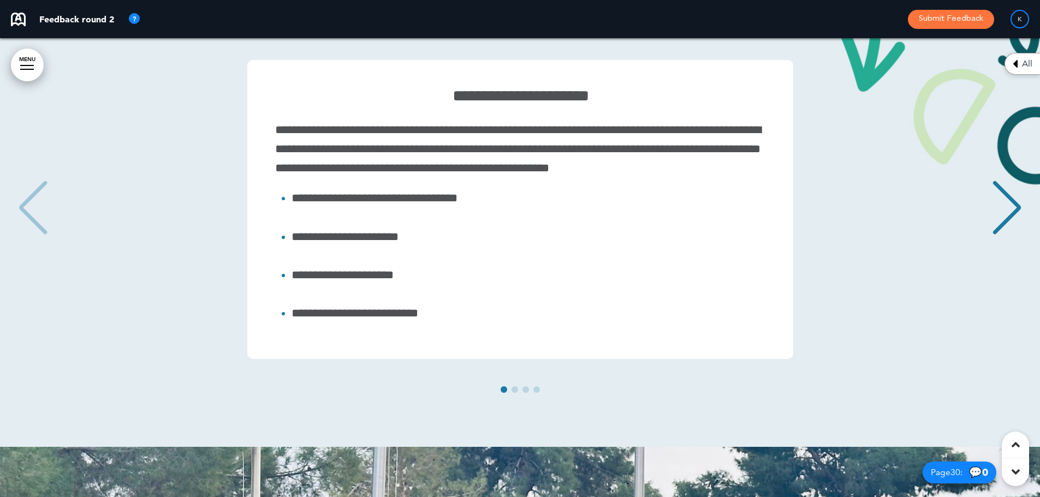
click at [1016, 231] on div "Next slide" at bounding box center [1006, 208] width 33 height 55
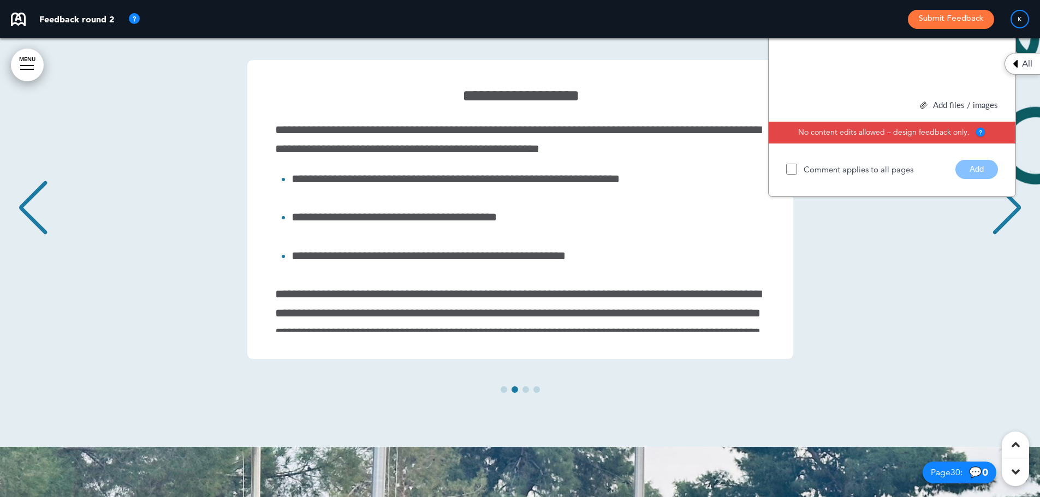
click at [1016, 231] on div "Next slide" at bounding box center [1006, 208] width 33 height 55
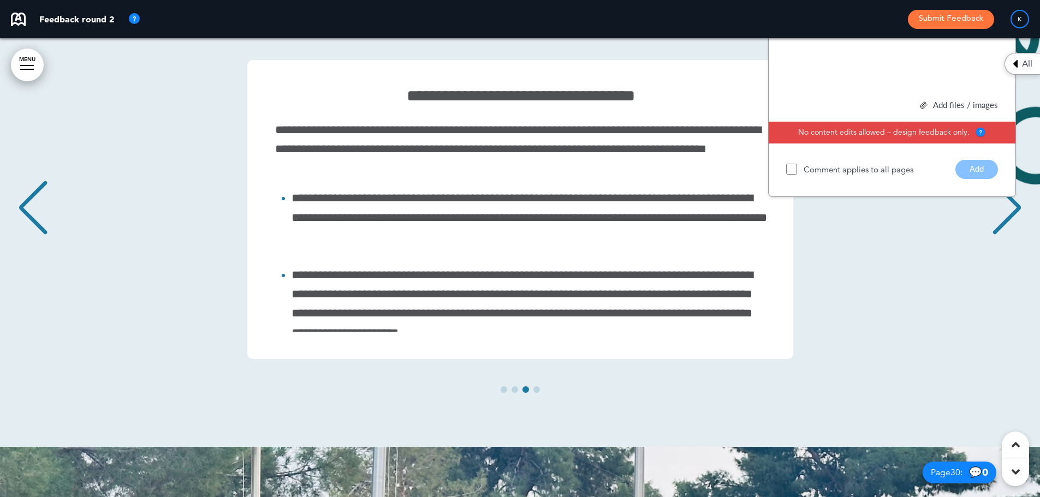
click at [1016, 231] on div "Next slide" at bounding box center [1006, 208] width 33 height 55
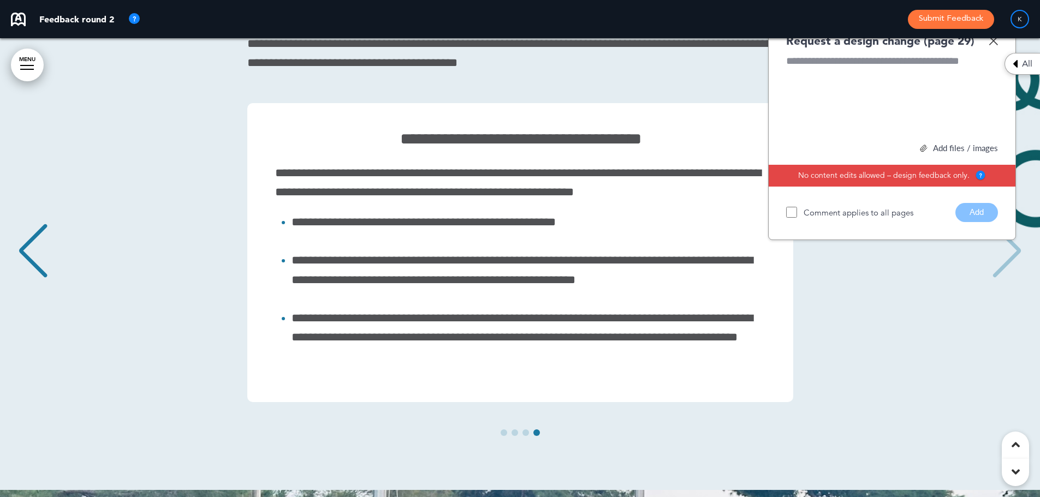
scroll to position [16959, 0]
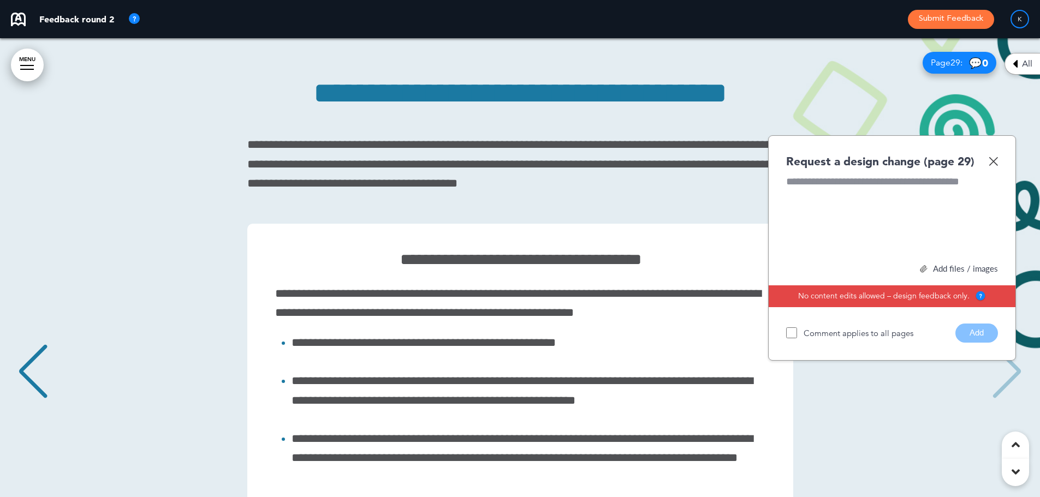
click at [994, 166] on img at bounding box center [992, 161] width 9 height 9
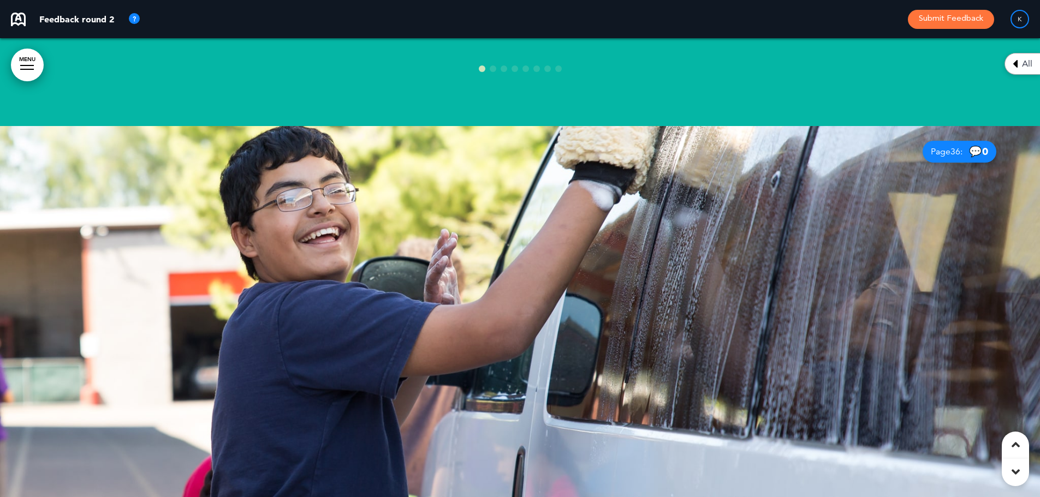
scroll to position [21107, 0]
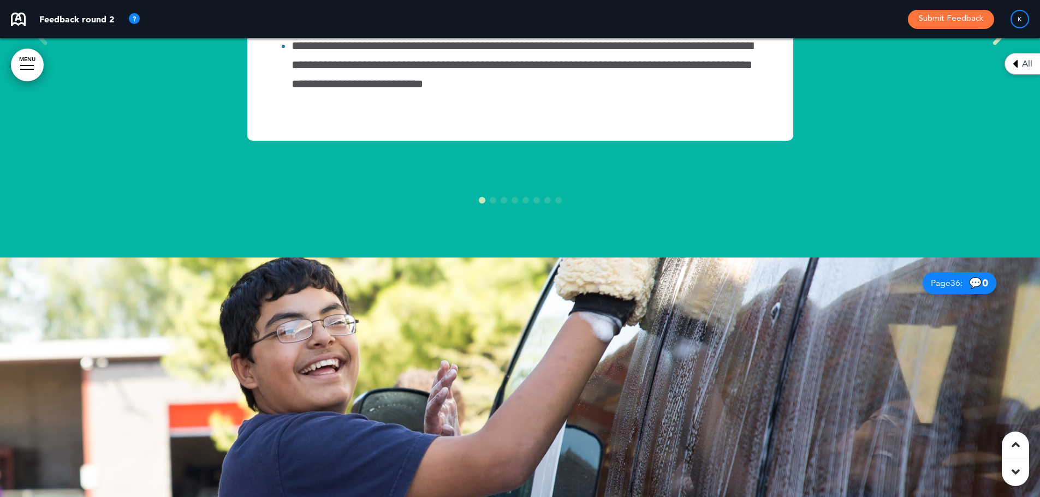
click at [1002, 46] on div "Next slide" at bounding box center [1006, 18] width 33 height 55
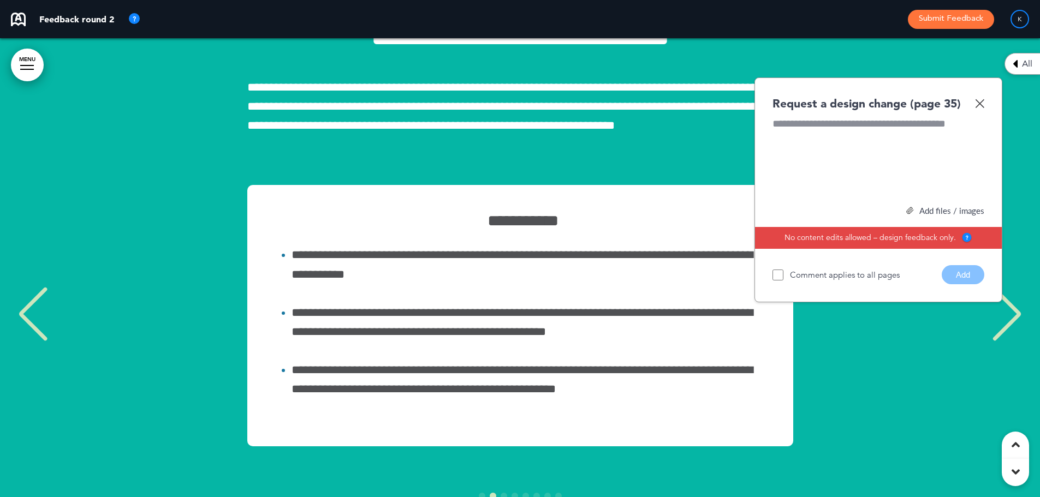
scroll to position [20888, 0]
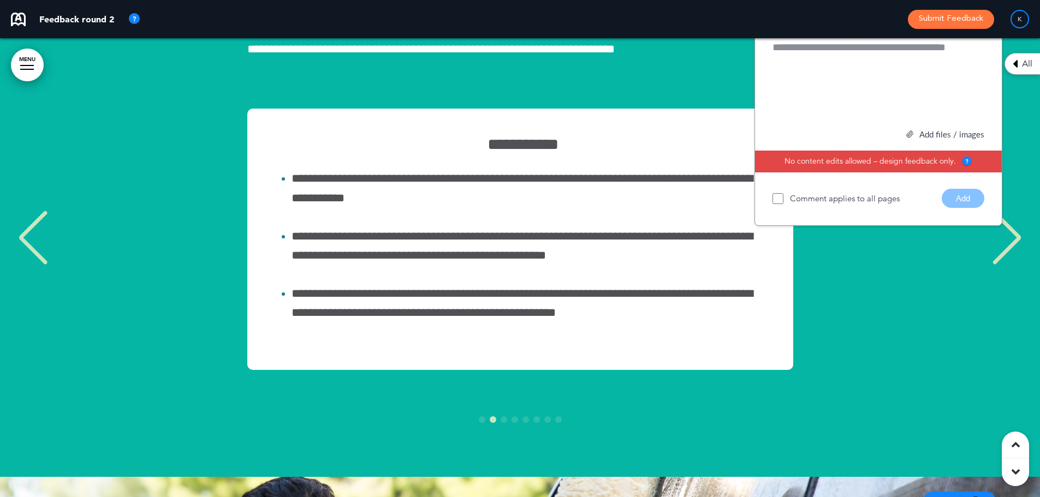
click at [1013, 265] on div "Next slide" at bounding box center [1006, 238] width 33 height 55
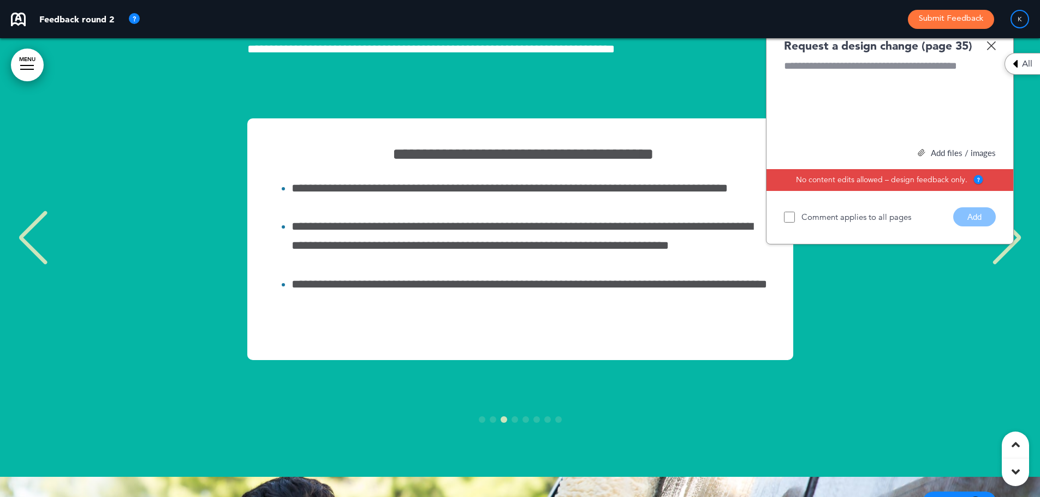
click at [1013, 265] on div "Next slide" at bounding box center [1006, 238] width 33 height 55
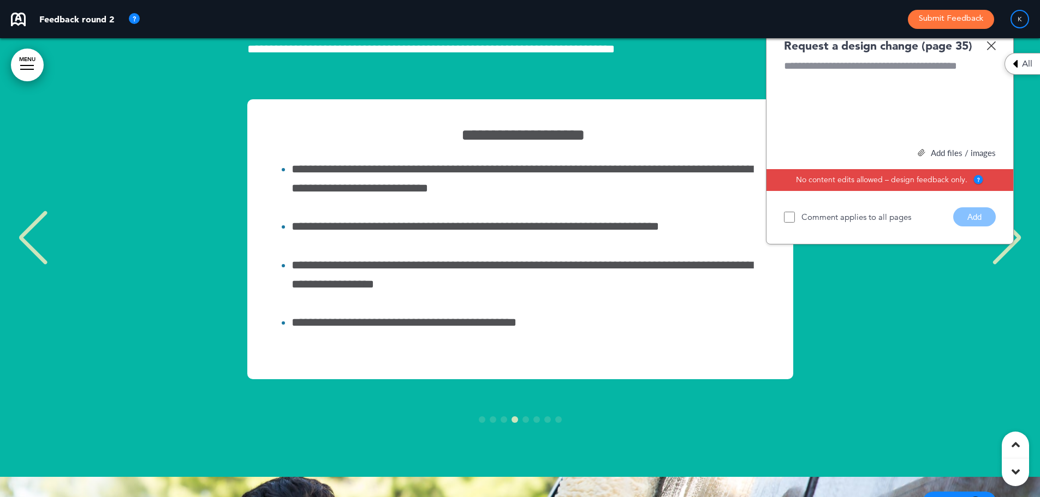
click at [1013, 265] on div "Next slide" at bounding box center [1006, 238] width 33 height 55
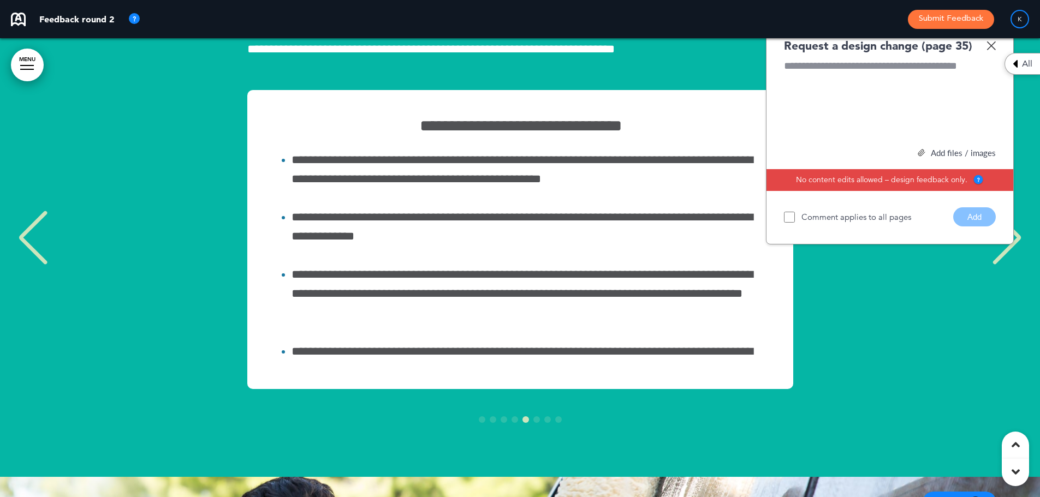
click at [1013, 265] on div "Next slide" at bounding box center [1006, 238] width 33 height 55
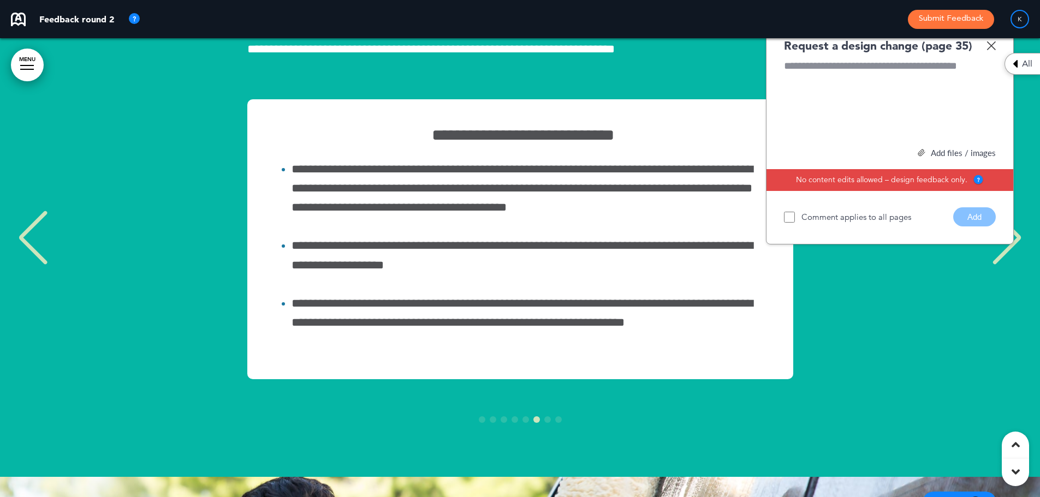
click at [1013, 265] on div "Next slide" at bounding box center [1006, 238] width 33 height 55
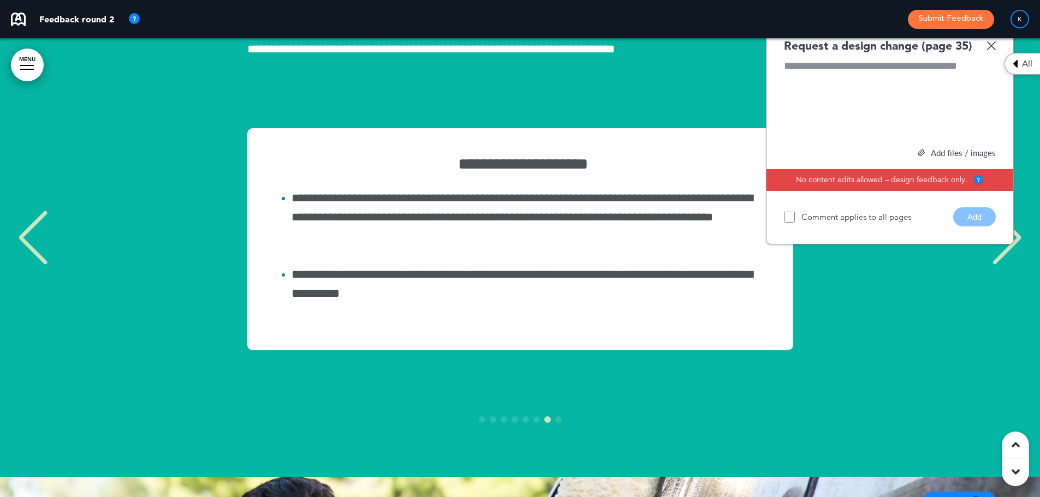
click at [1013, 265] on div "Next slide" at bounding box center [1006, 238] width 33 height 55
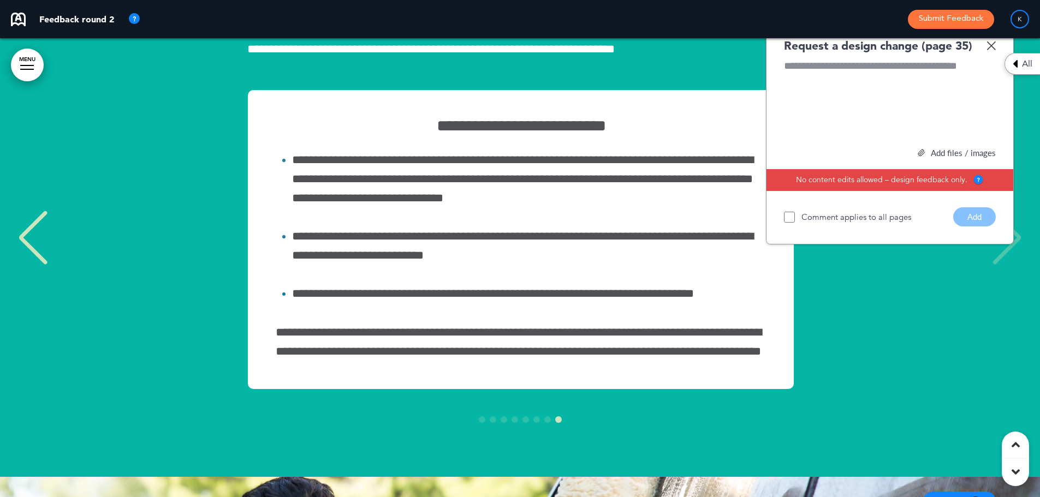
scroll to position [0, 7163]
click at [1013, 336] on div "**********" at bounding box center [520, 239] width 1018 height 299
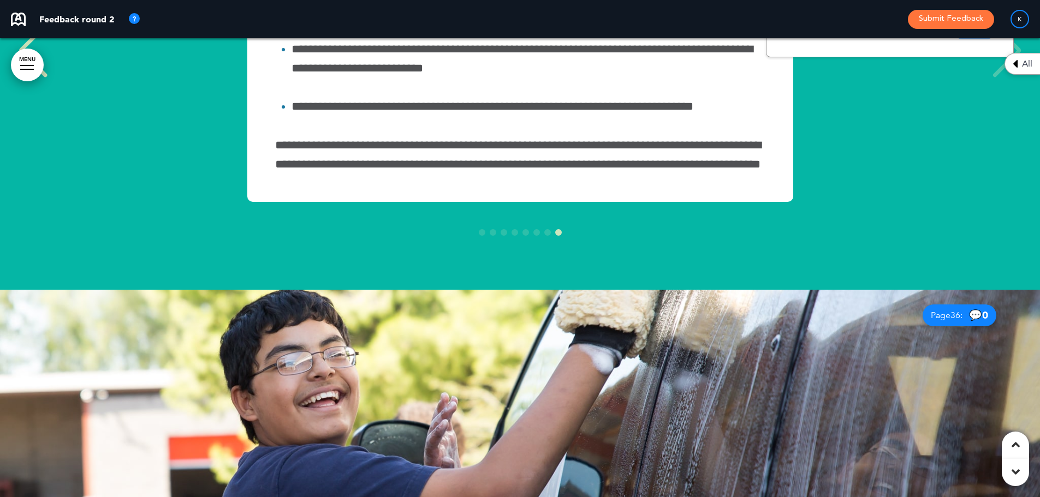
scroll to position [20833, 0]
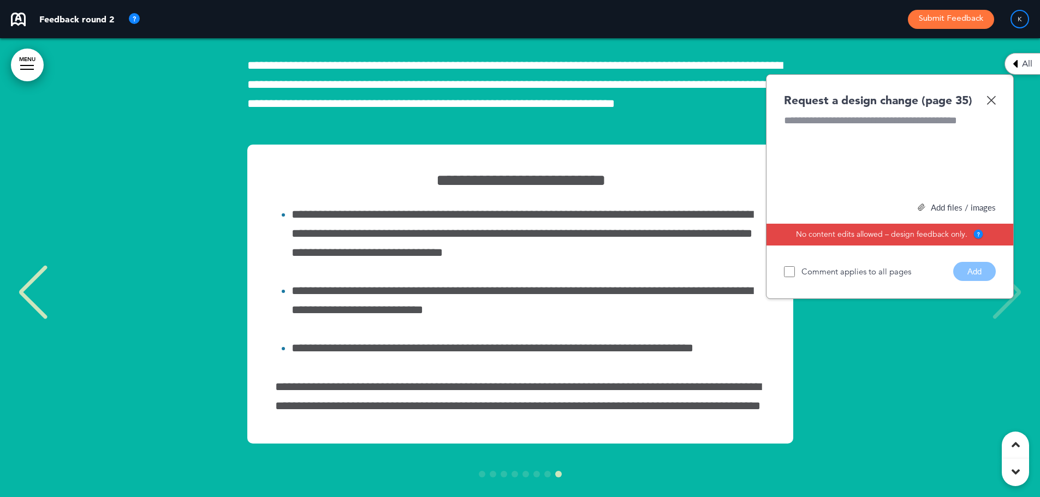
click at [987, 105] on img at bounding box center [990, 100] width 9 height 9
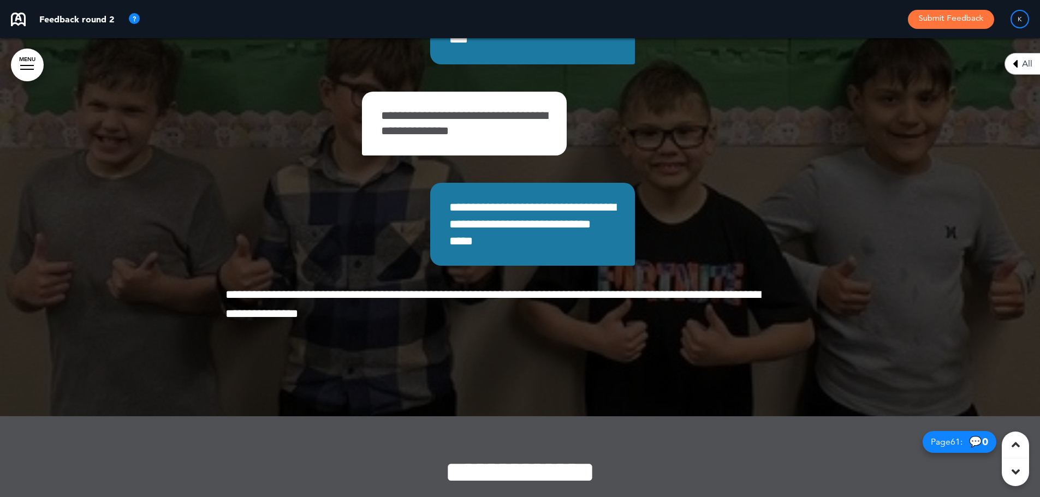
scroll to position [34150, 0]
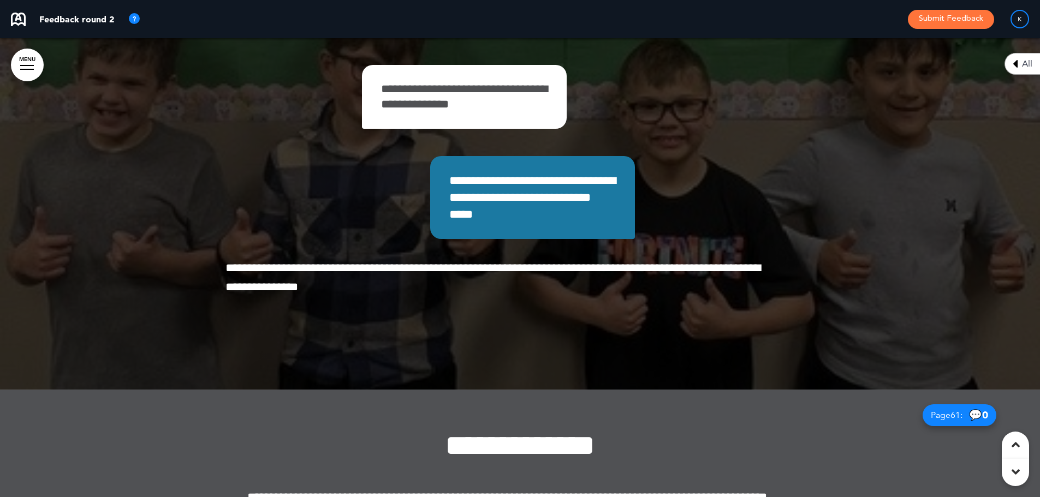
click at [568, 21] on p "**********" at bounding box center [532, 4] width 166 height 34
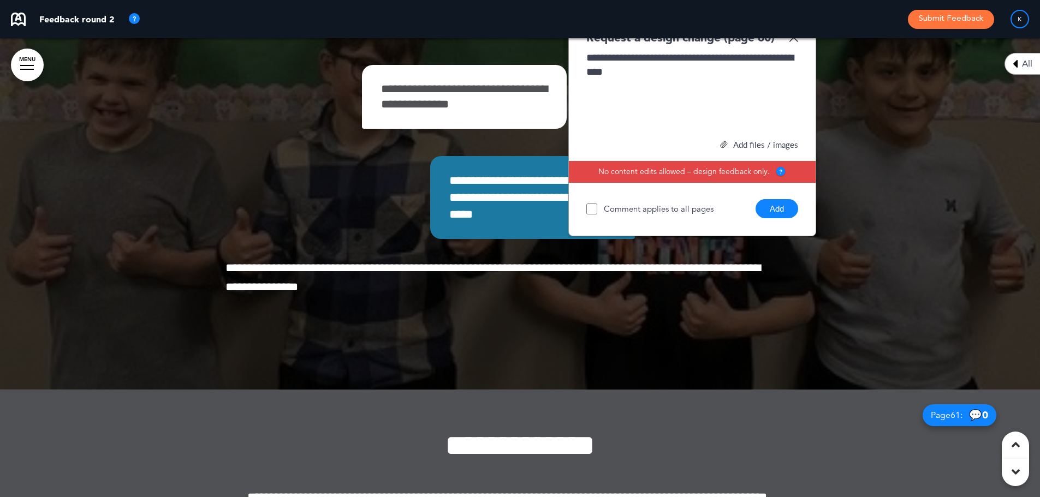
click at [767, 218] on button "Add" at bounding box center [776, 208] width 43 height 19
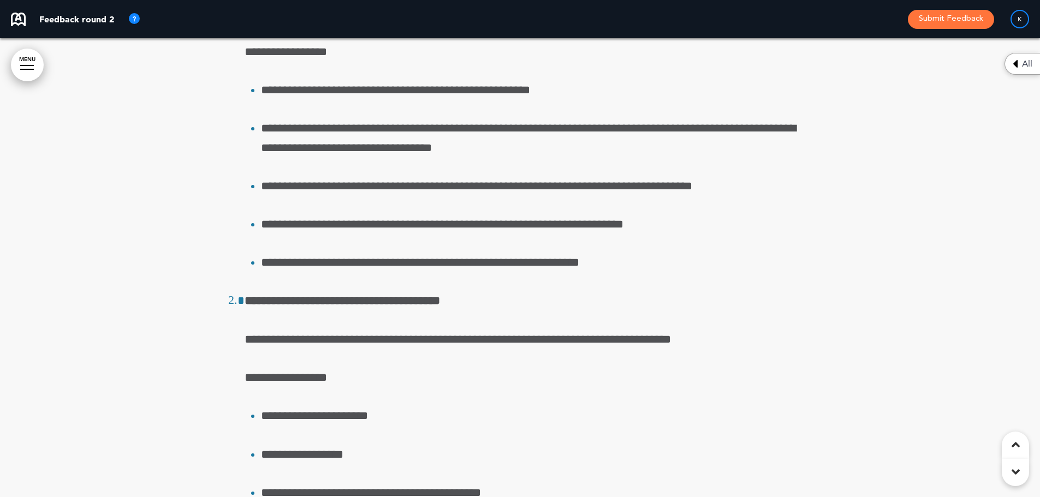
scroll to position [35187, 0]
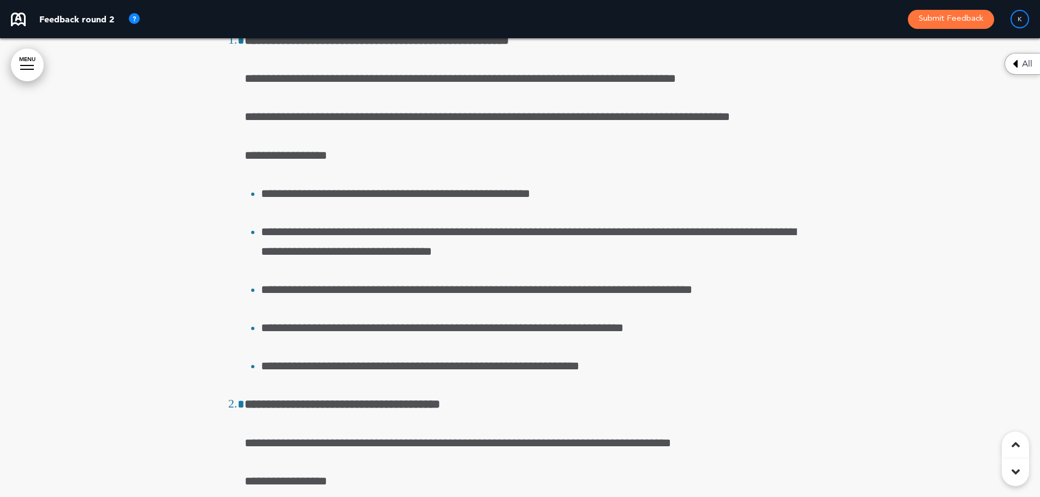
click at [462, 46] on strong "**********" at bounding box center [377, 40] width 264 height 12
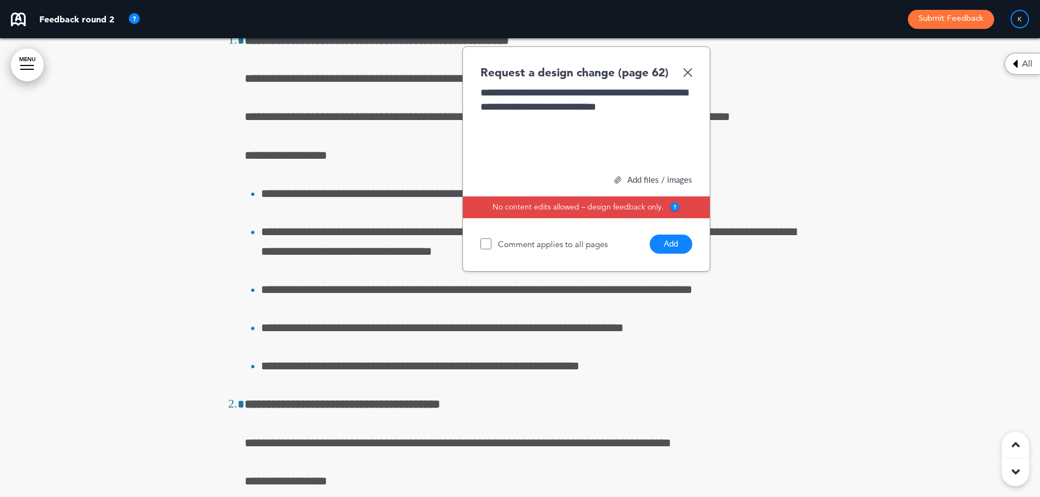
click at [675, 254] on button "Add" at bounding box center [670, 244] width 43 height 19
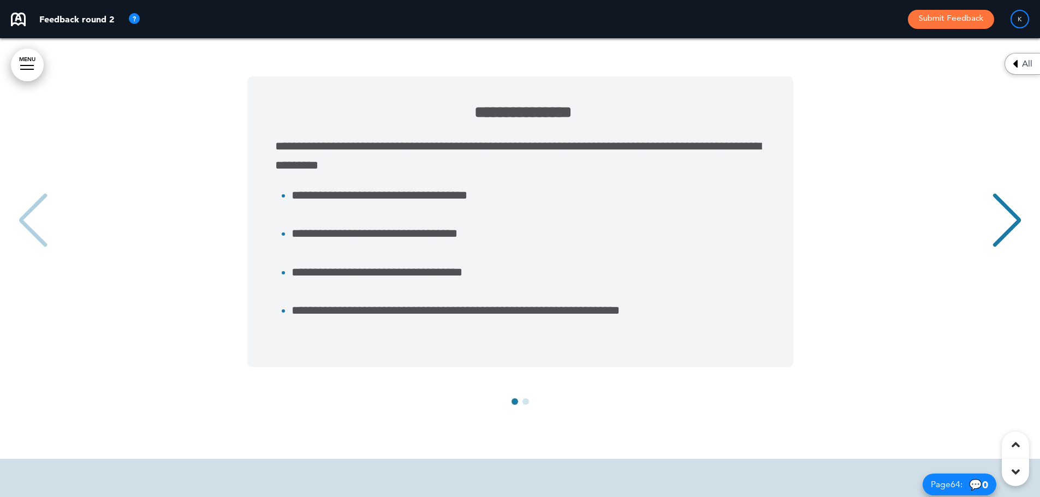
scroll to position [37370, 0]
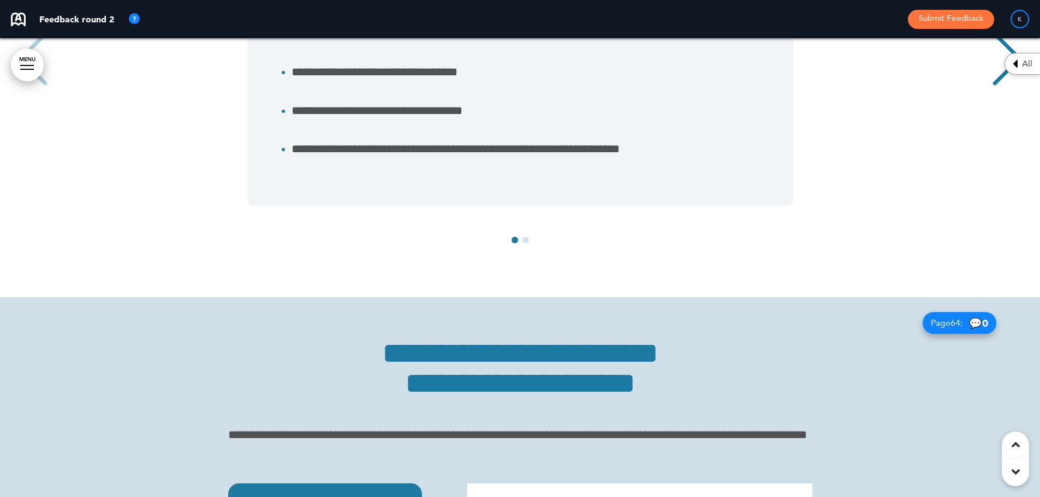
click at [1013, 86] on div "Next slide" at bounding box center [1006, 59] width 33 height 55
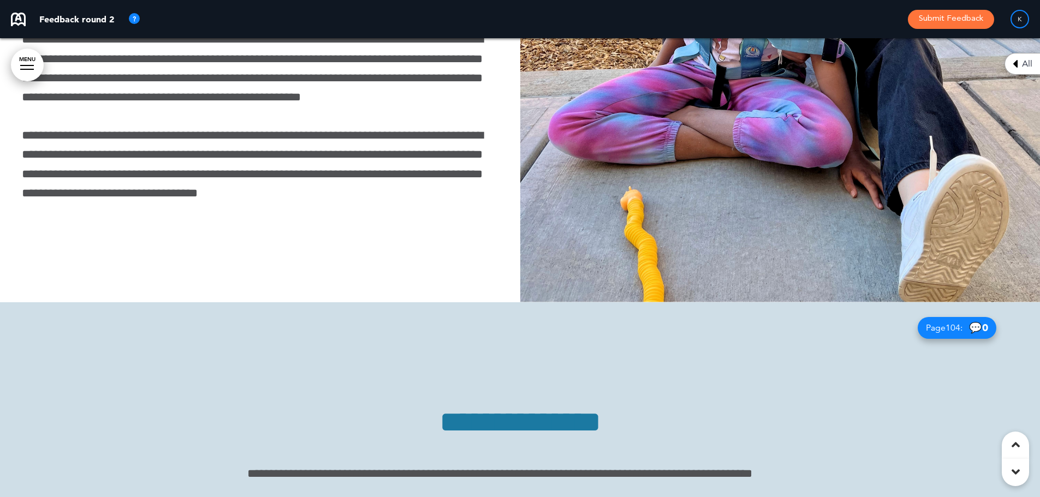
scroll to position [59364, 0]
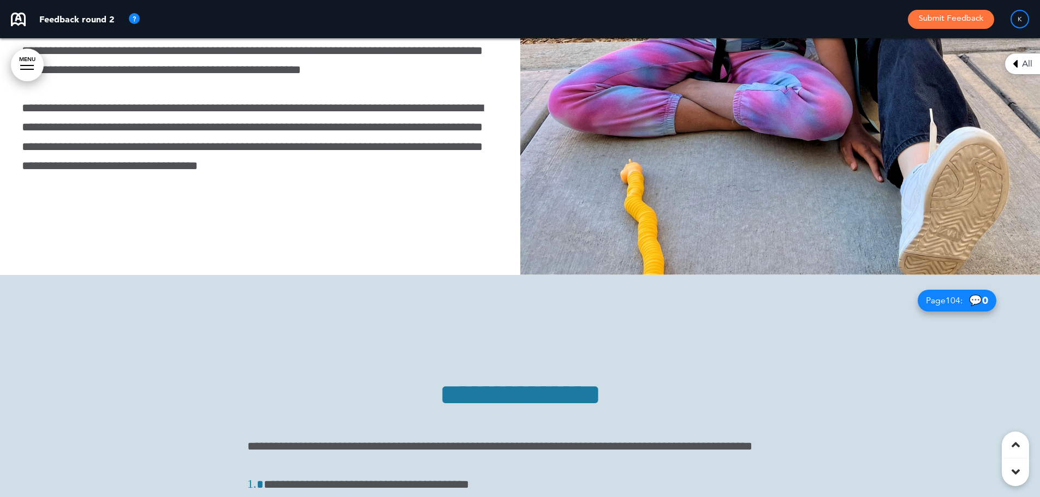
click at [844, 274] on img at bounding box center [780, 45] width 520 height 459
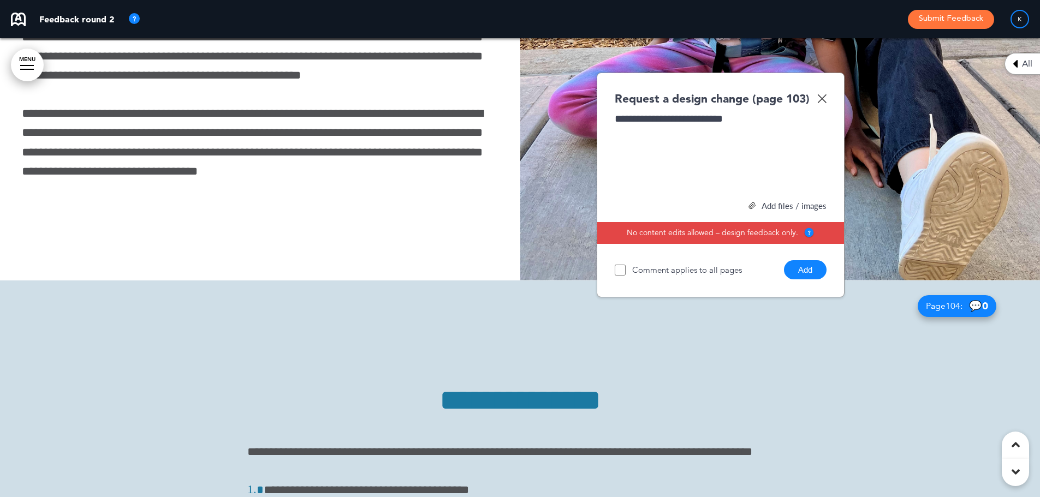
scroll to position [59419, 0]
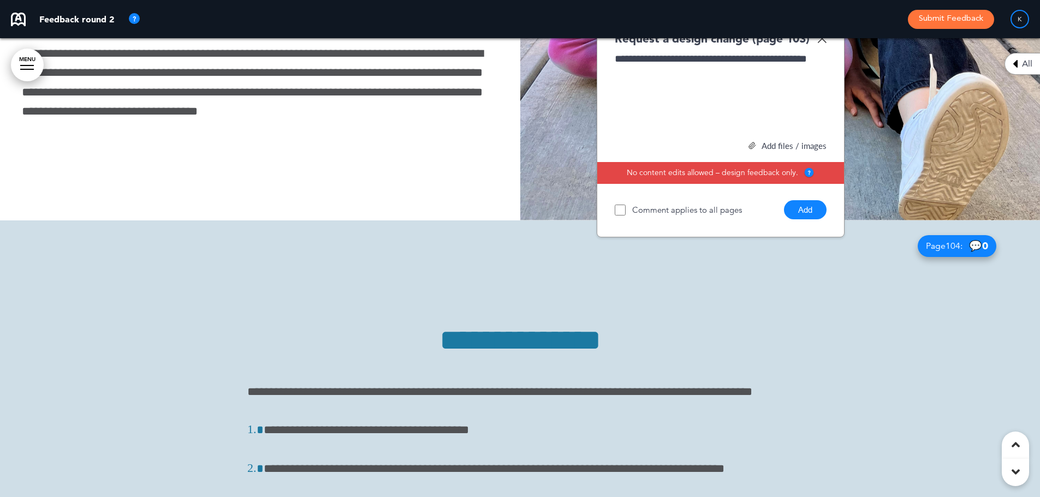
click at [794, 219] on button "Add" at bounding box center [805, 209] width 43 height 19
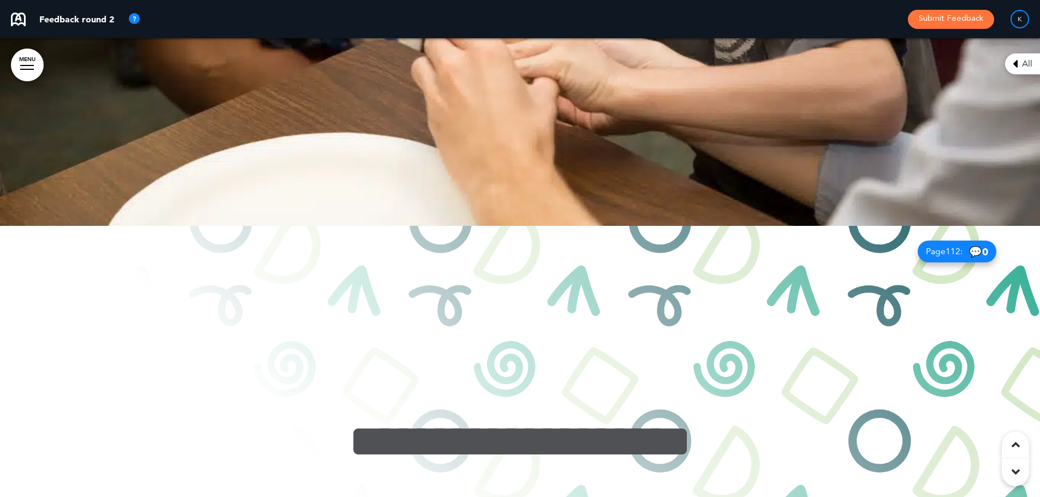
scroll to position [63458, 0]
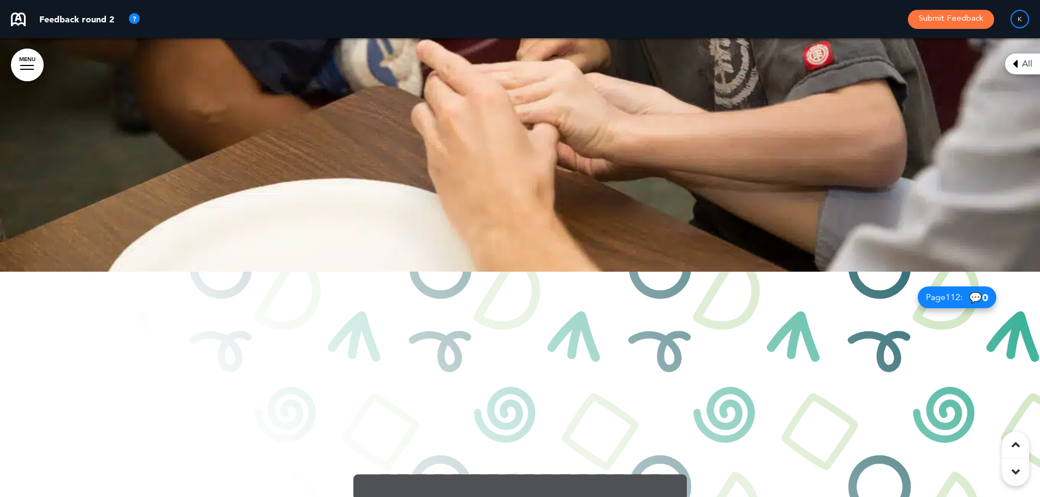
click at [725, 236] on div at bounding box center [520, 42] width 1040 height 459
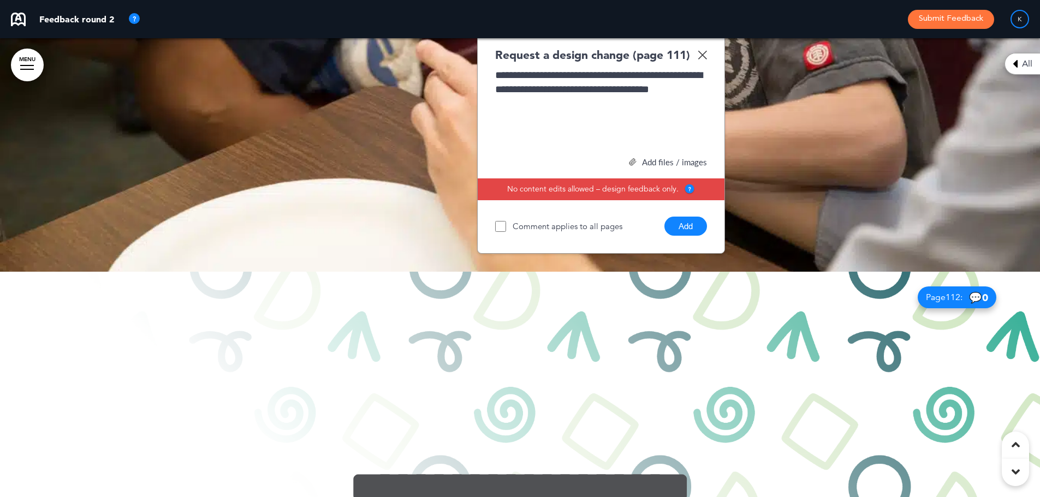
click at [502, 150] on div "**********" at bounding box center [601, 109] width 212 height 82
click at [681, 236] on button "Add" at bounding box center [685, 226] width 43 height 19
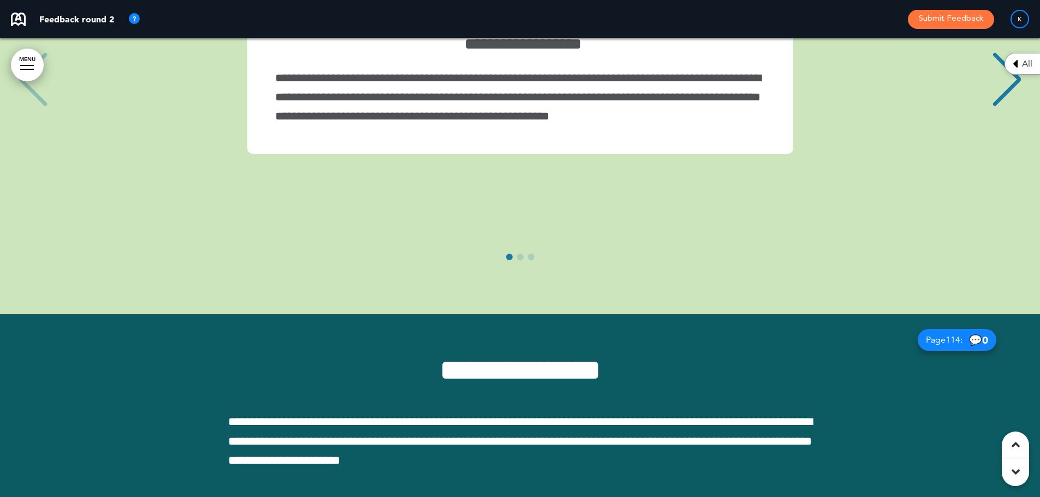
scroll to position [64877, 0]
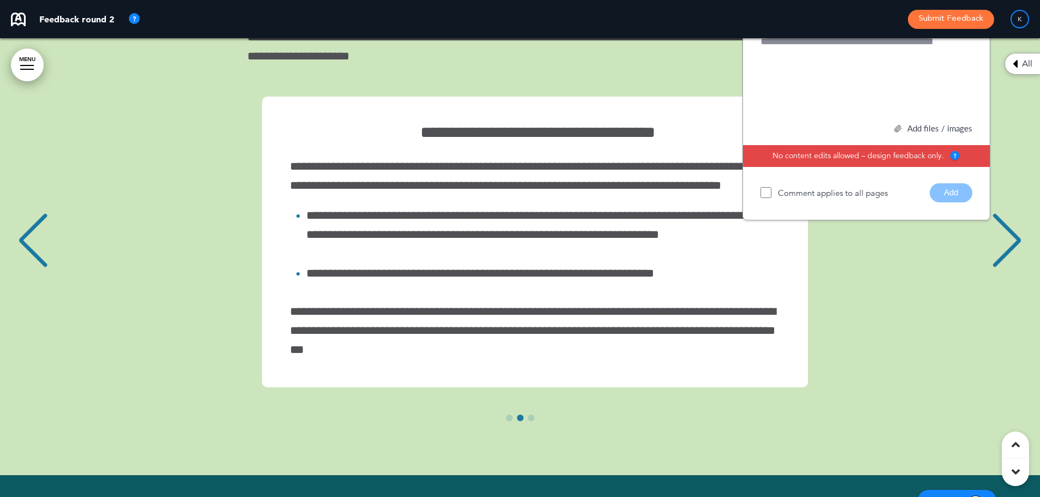
scroll to position [0, 1023]
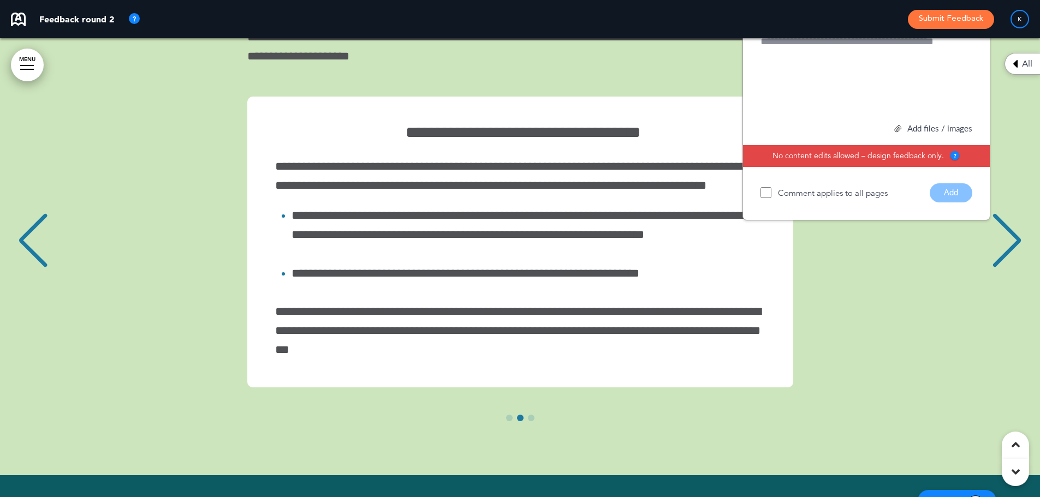
click at [996, 268] on div "Next slide" at bounding box center [1006, 240] width 33 height 55
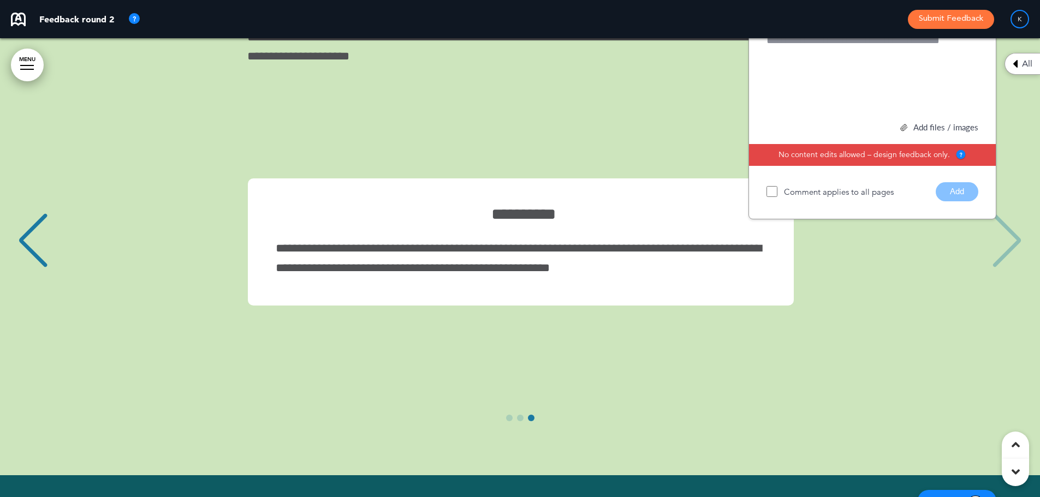
scroll to position [0, 2047]
click at [971, 28] on div "Request a design change (page 113)" at bounding box center [872, 20] width 212 height 16
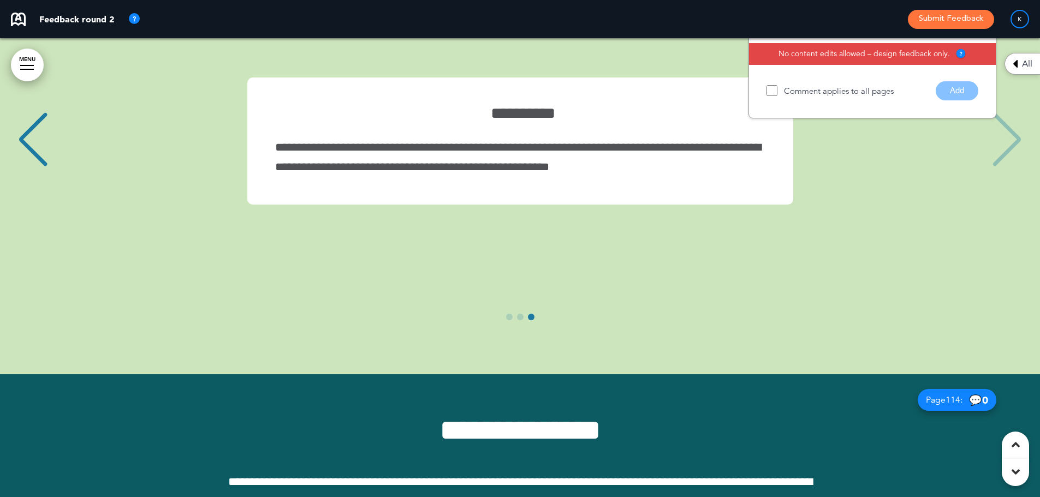
scroll to position [64661, 0]
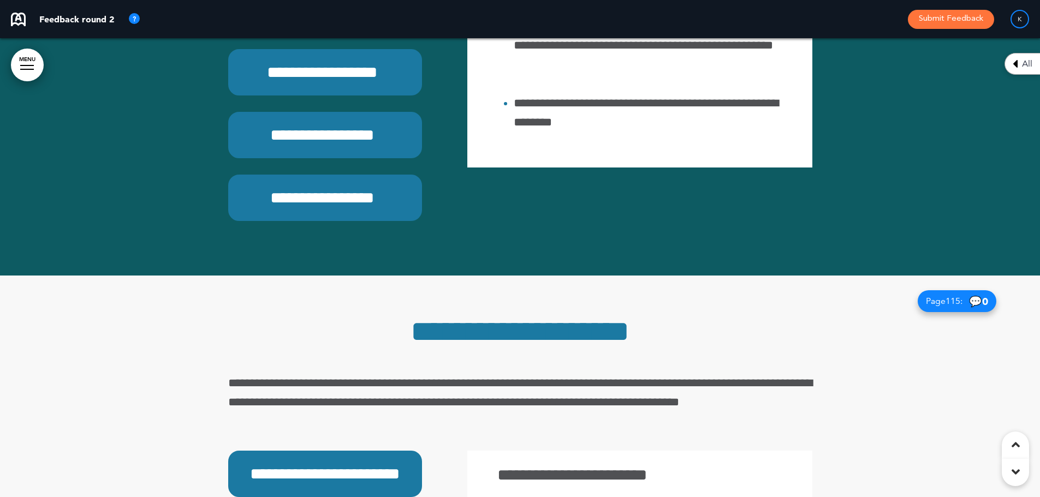
scroll to position [65480, 0]
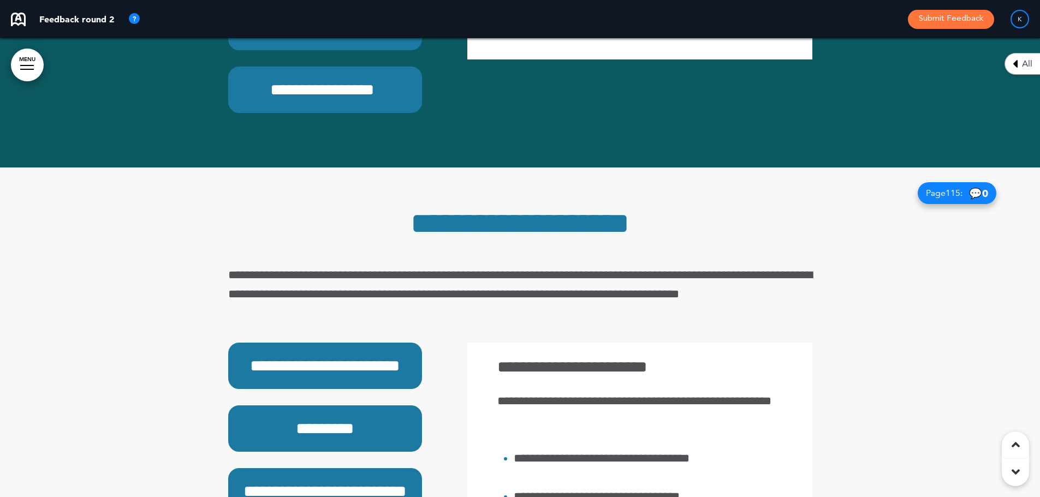
click at [324, 100] on h6 "**********" at bounding box center [323, 89] width 164 height 21
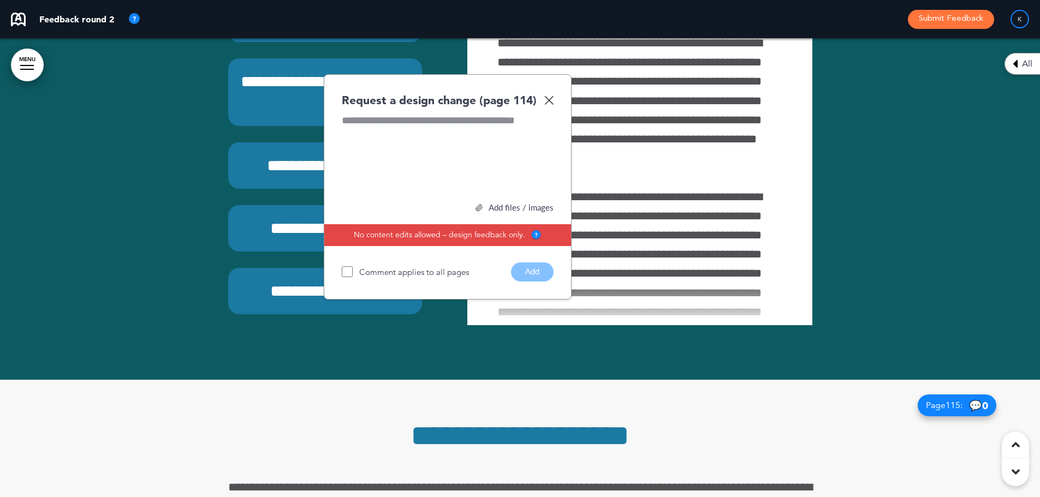
scroll to position [65325, 0]
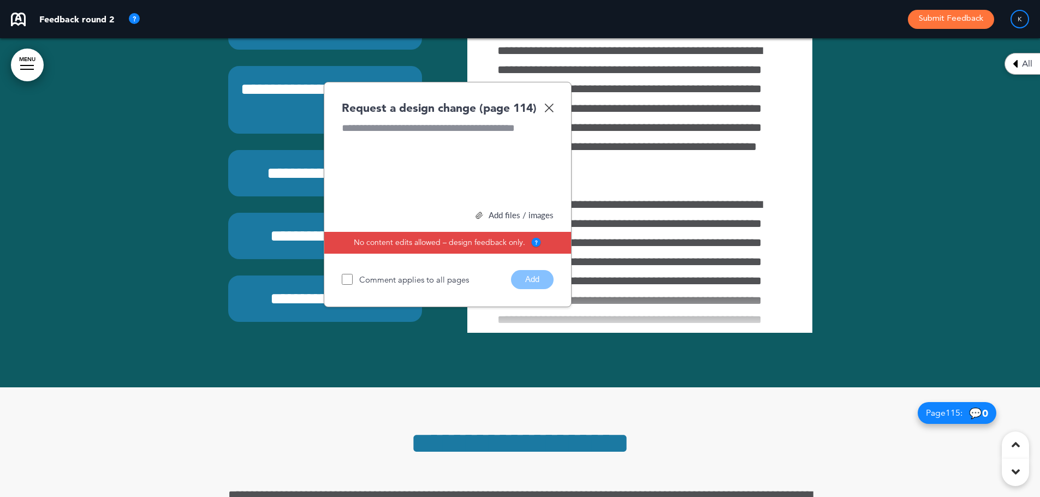
click at [548, 112] on img at bounding box center [548, 107] width 9 height 9
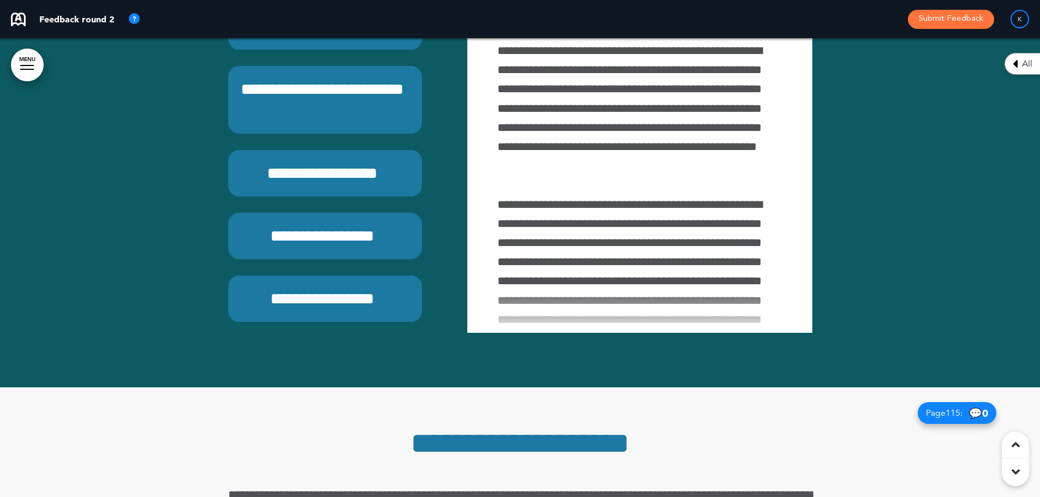
click at [319, 184] on h6 "**********" at bounding box center [323, 173] width 164 height 21
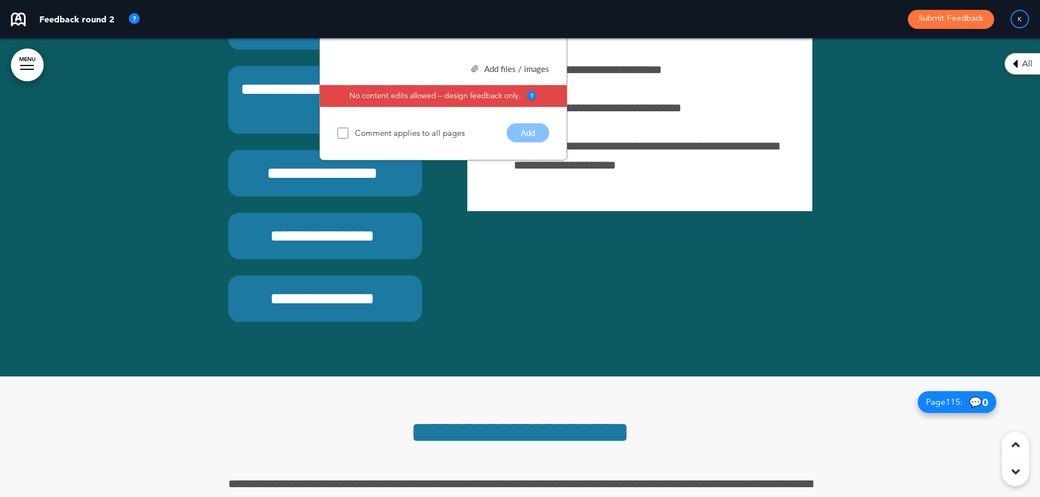
scroll to position [65318, 0]
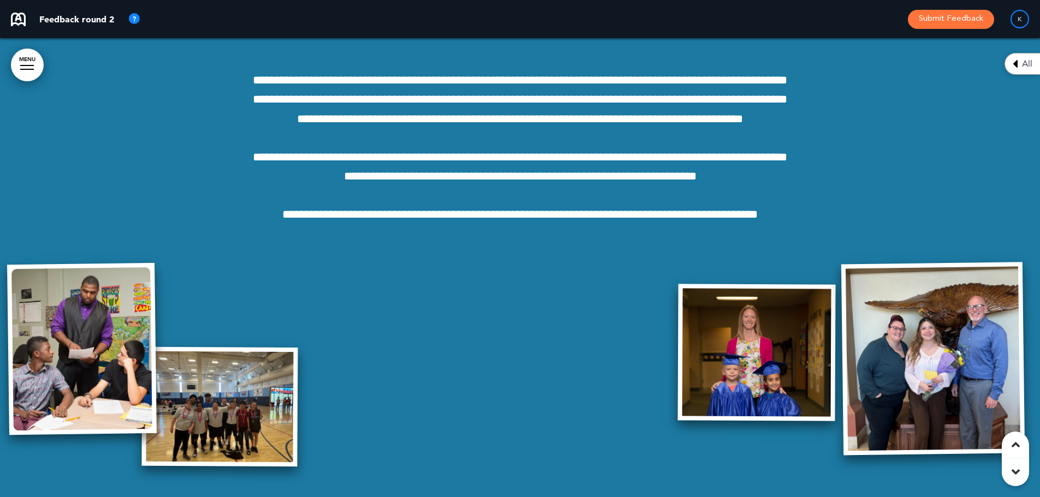
scroll to position [76393, 0]
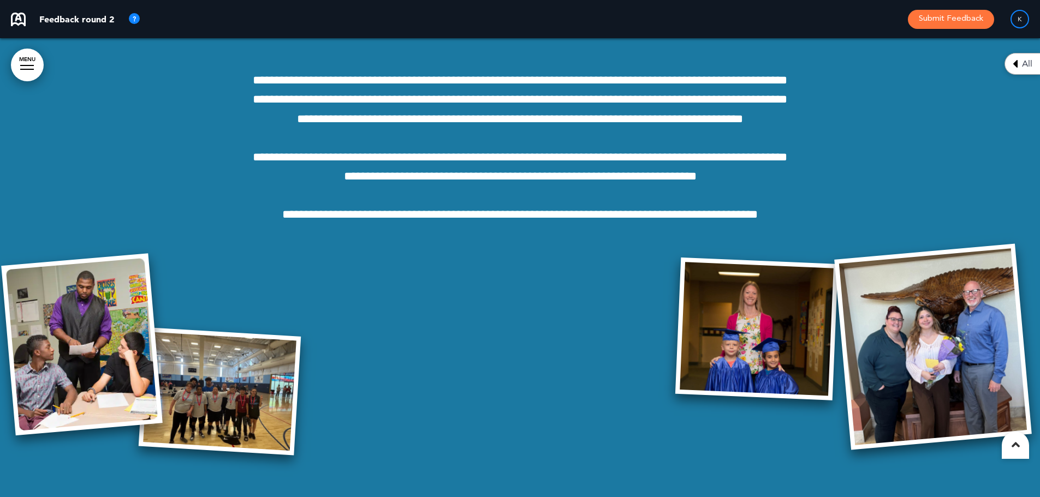
click at [1024, 61] on span "All" at bounding box center [1027, 63] width 10 height 9
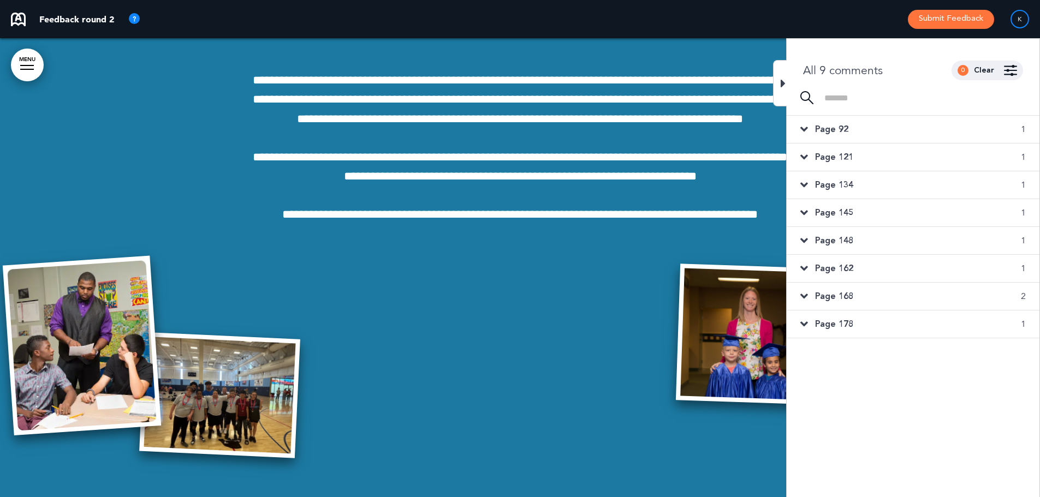
scroll to position [76120, 0]
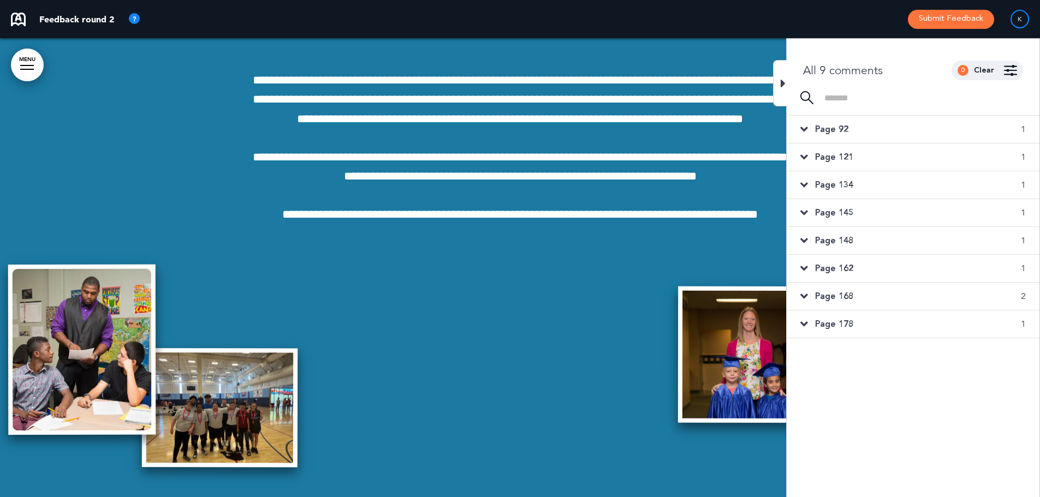
click at [779, 82] on div at bounding box center [780, 83] width 14 height 46
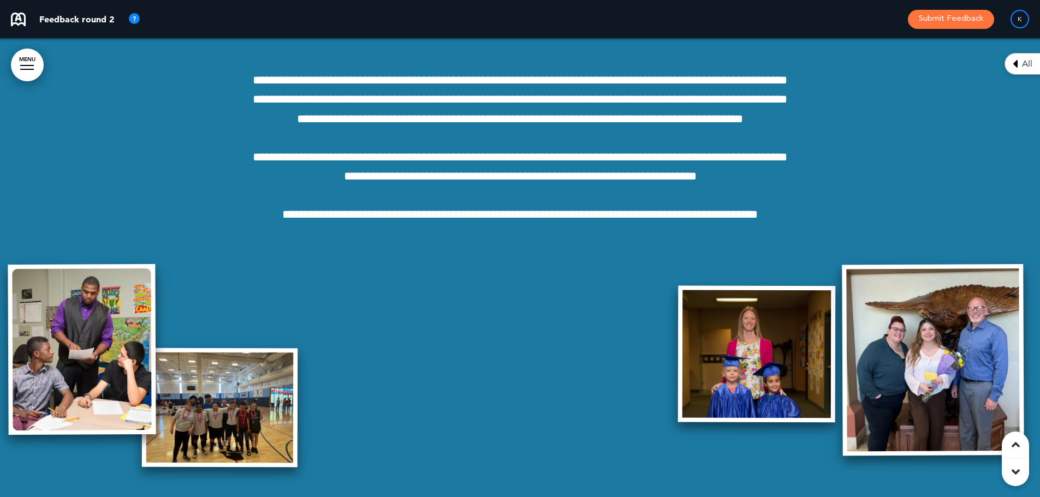
scroll to position [76393, 0]
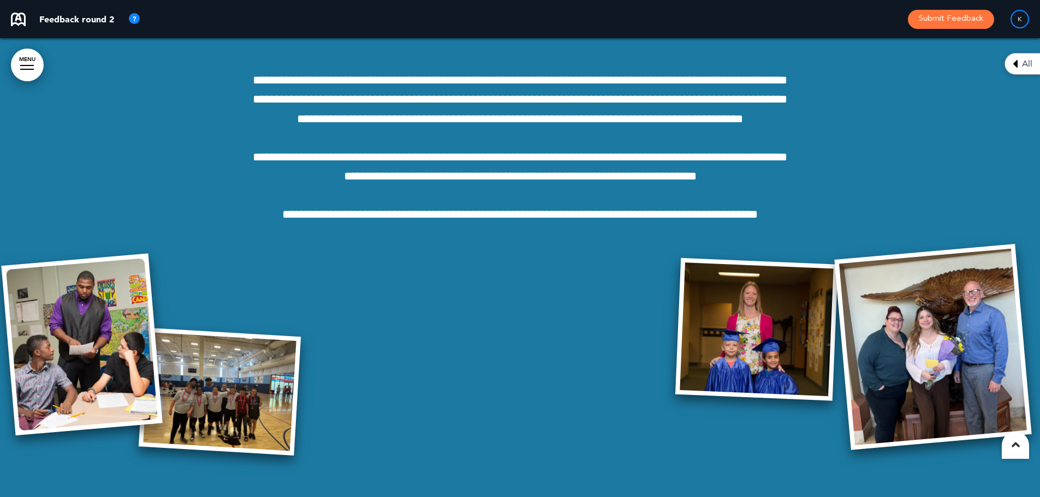
click at [1015, 446] on icon at bounding box center [1015, 444] width 8 height 13
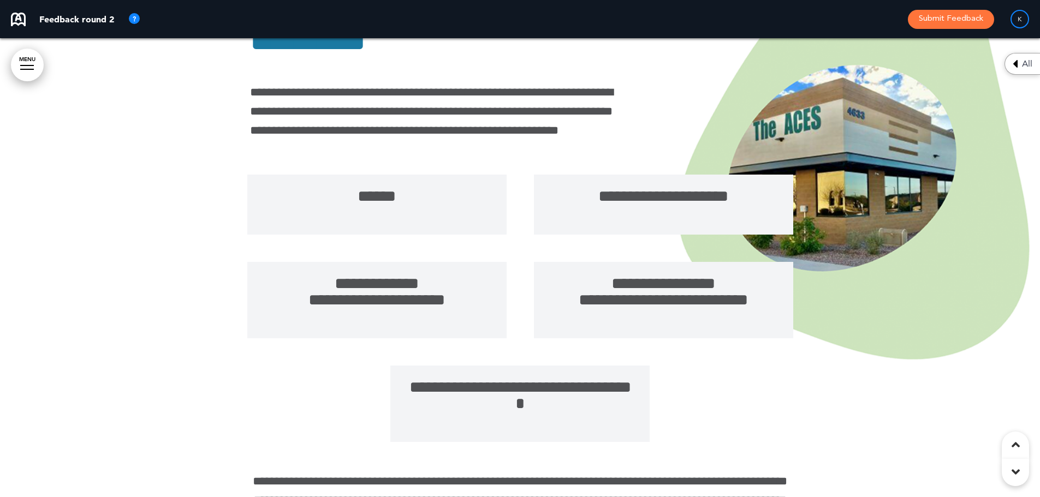
scroll to position [3220, 0]
